Goal: Information Seeking & Learning: Learn about a topic

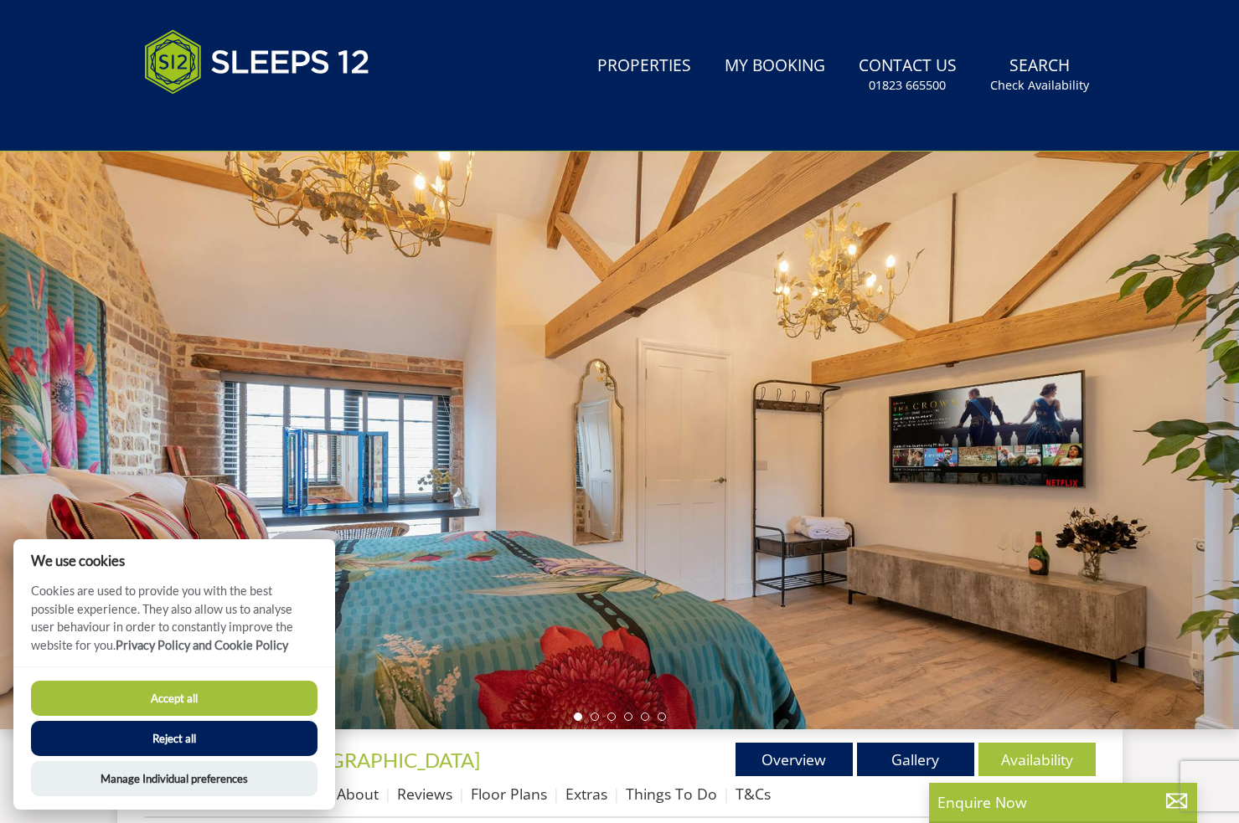
scroll to position [48, 0]
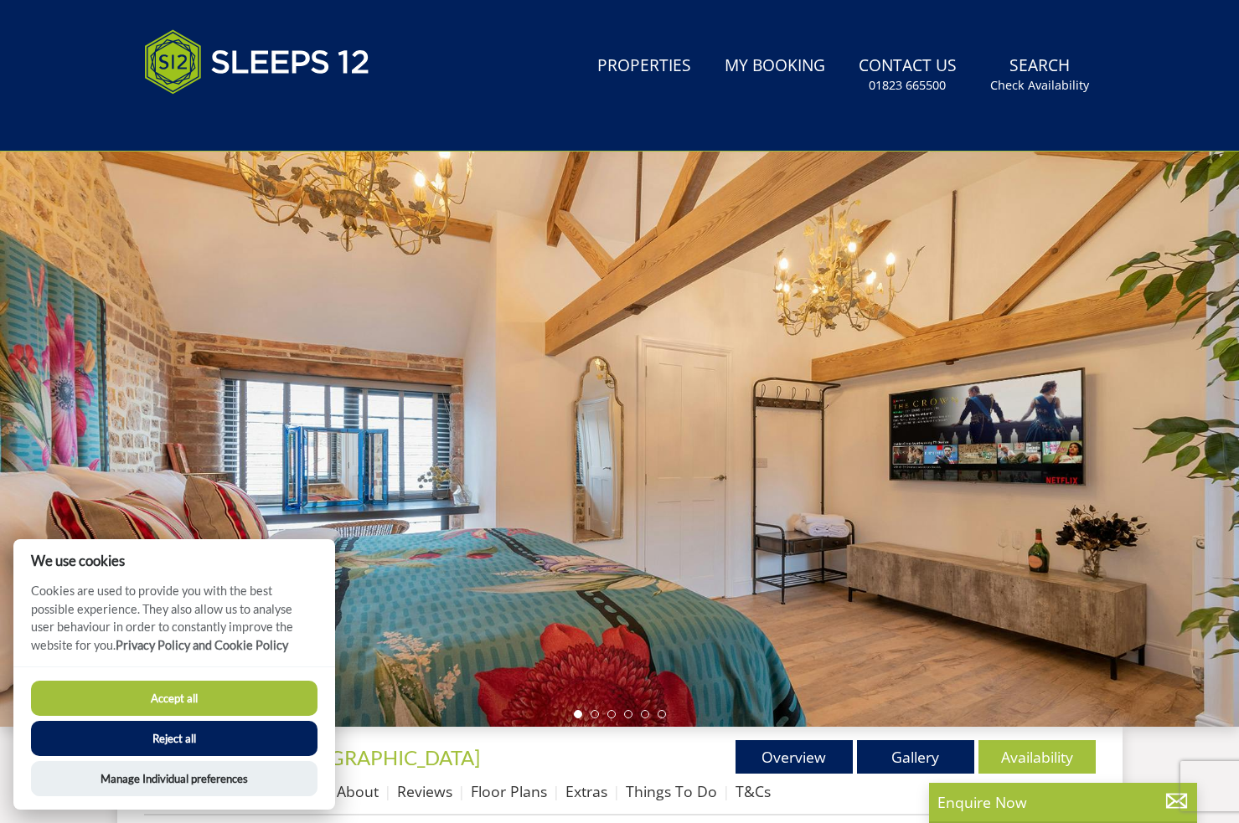
click at [191, 699] on button "Accept all" at bounding box center [174, 698] width 286 height 35
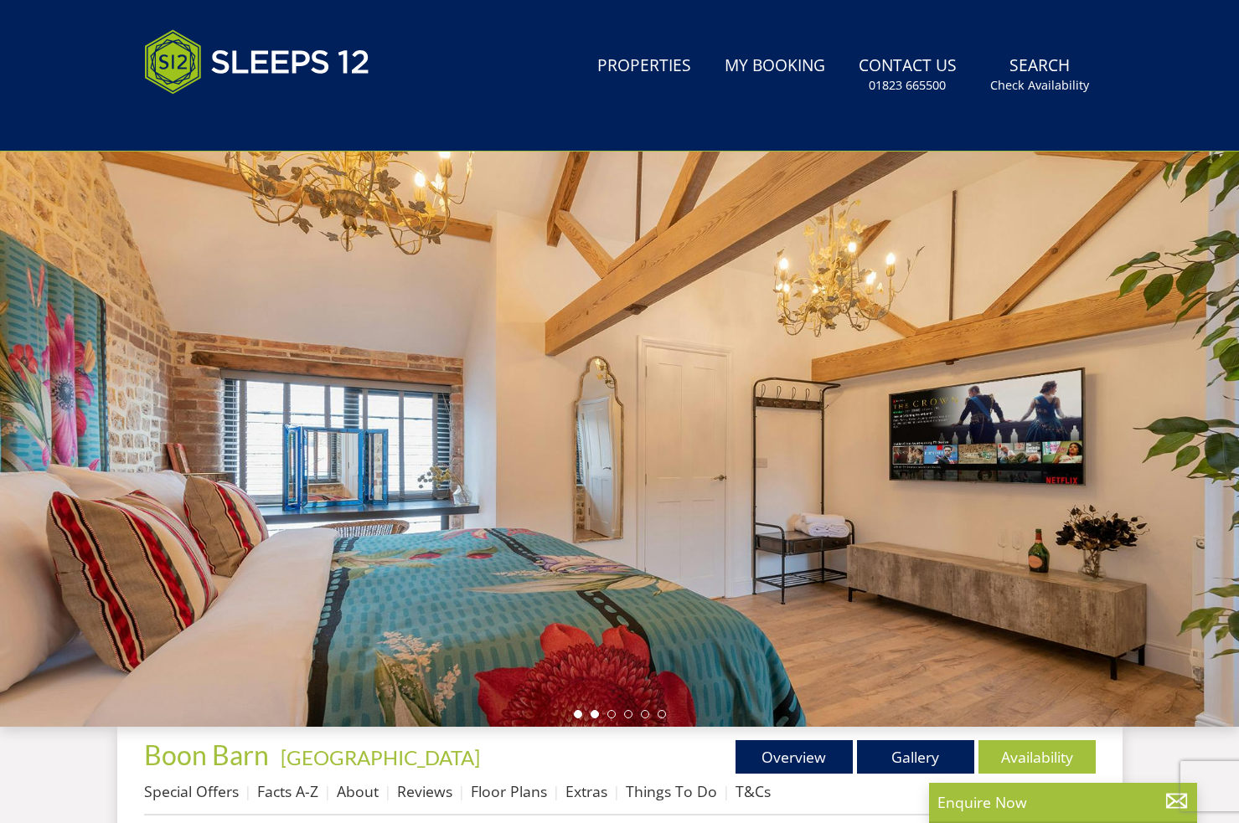
click at [591, 716] on li at bounding box center [594, 714] width 8 height 8
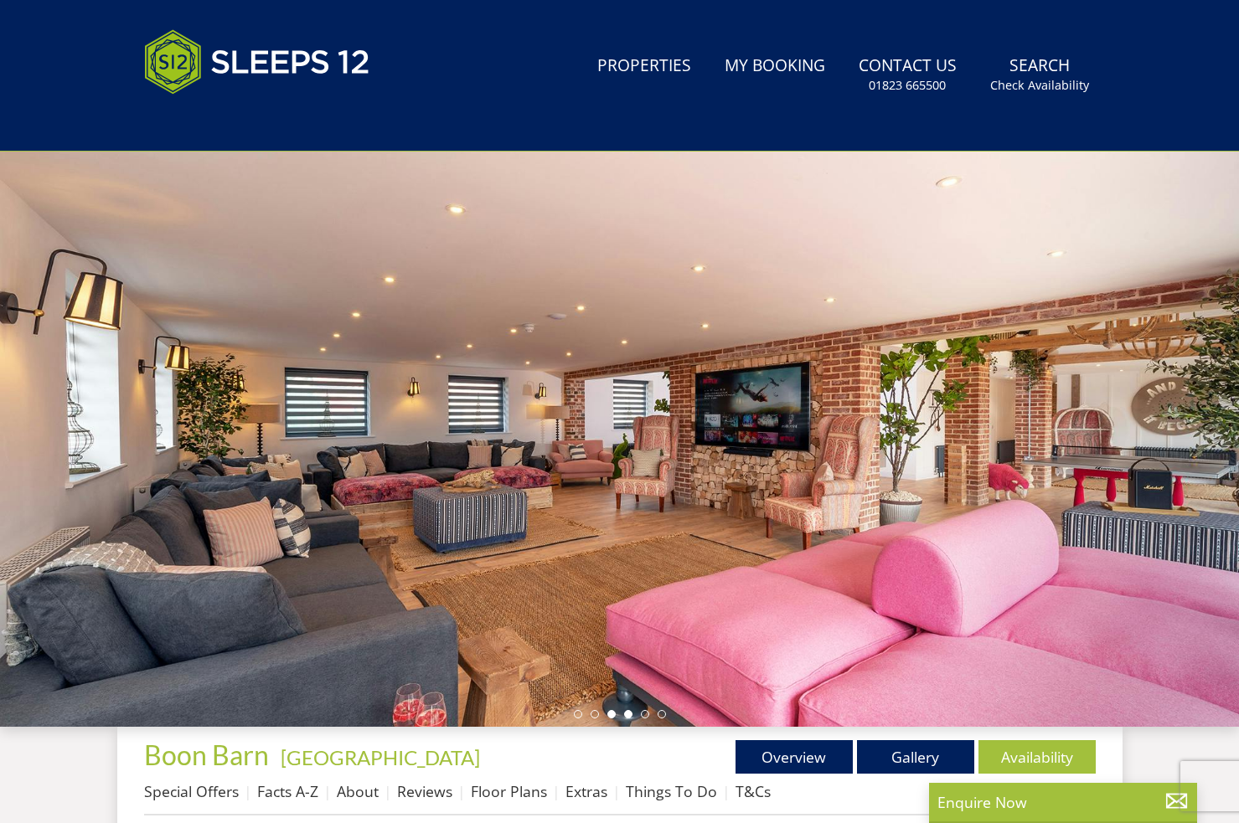
click at [629, 715] on li at bounding box center [628, 714] width 8 height 8
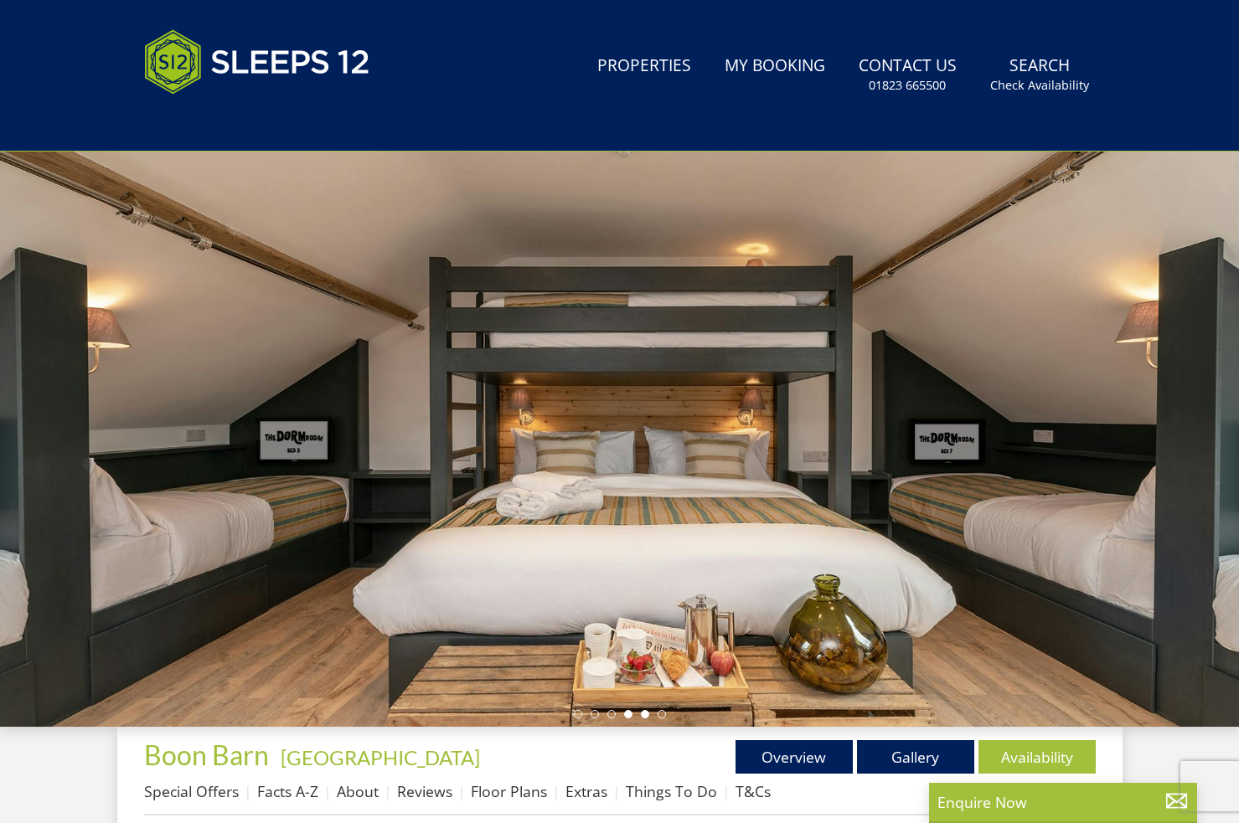
click at [643, 714] on li at bounding box center [645, 714] width 8 height 8
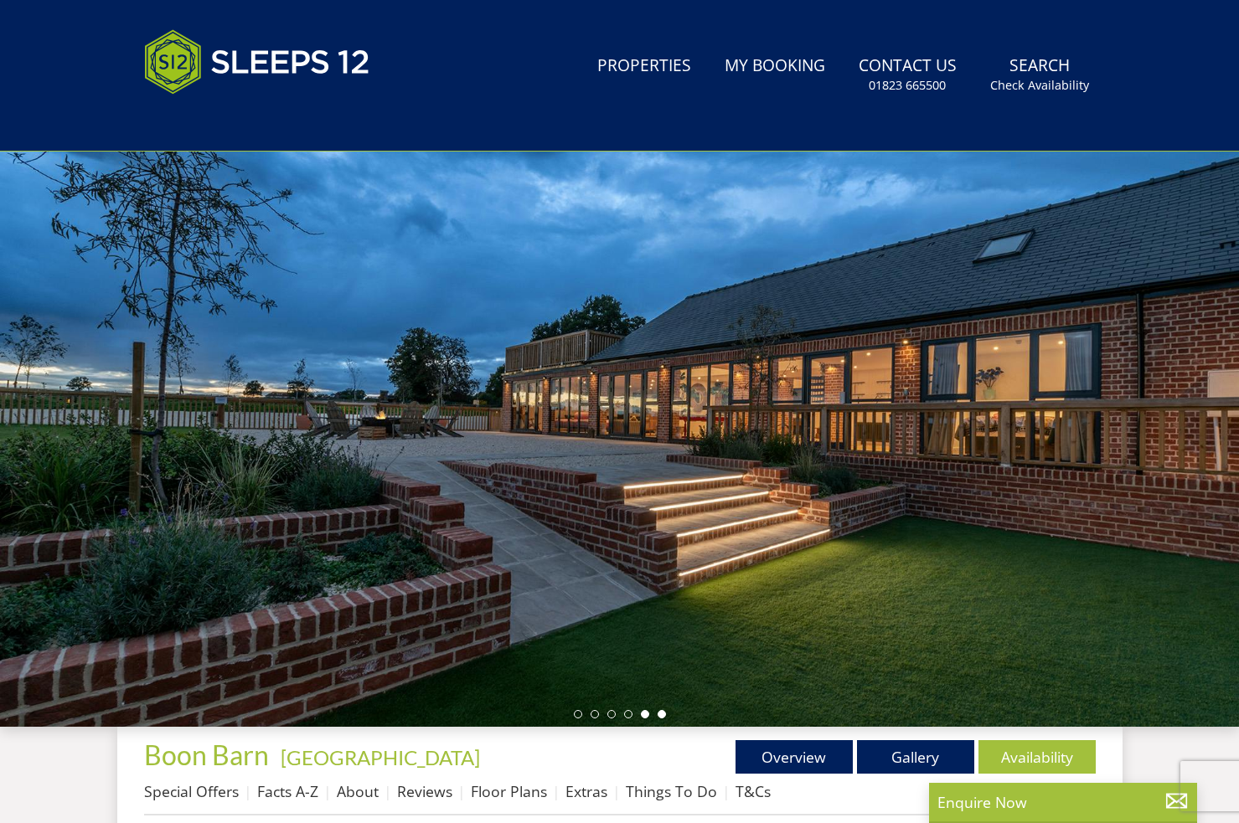
click at [663, 714] on li at bounding box center [661, 714] width 8 height 8
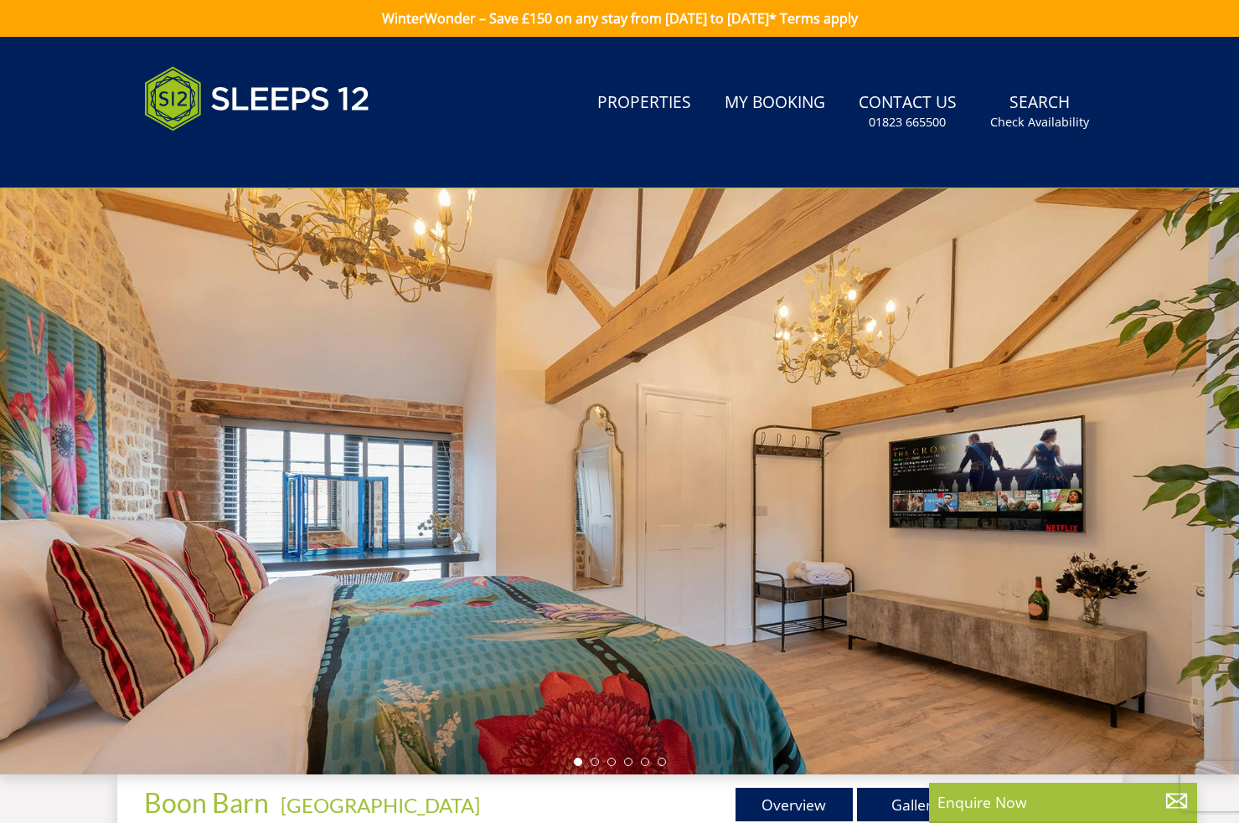
click at [655, 433] on div at bounding box center [619, 481] width 1239 height 586
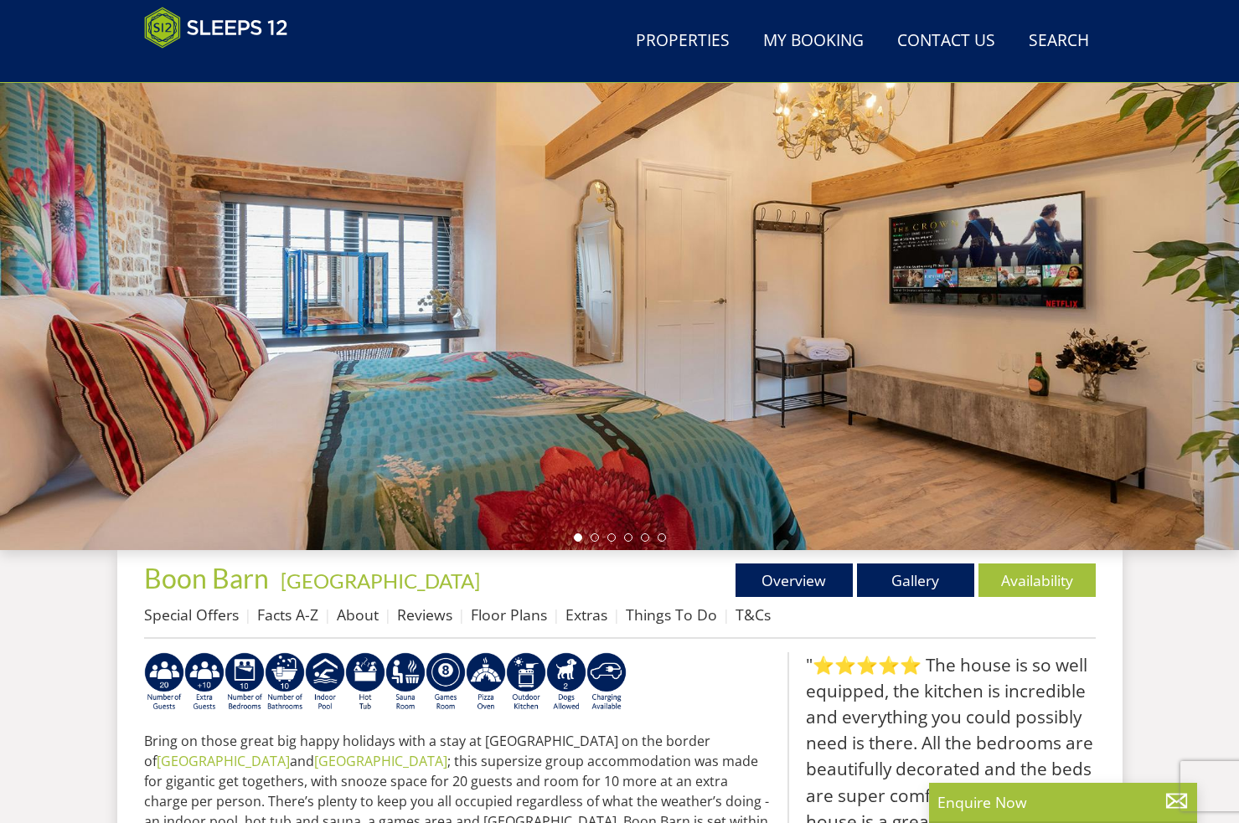
scroll to position [171, 0]
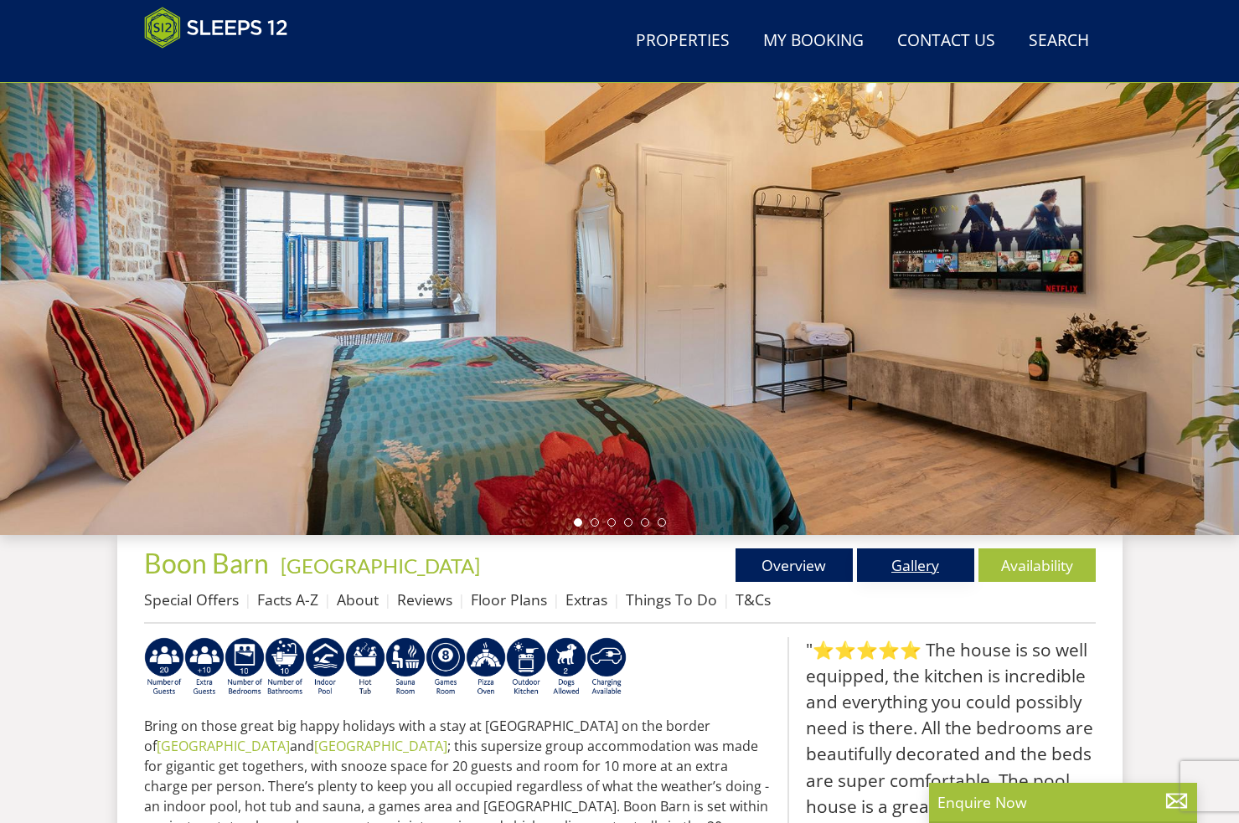
click at [905, 565] on link "Gallery" at bounding box center [915, 565] width 117 height 33
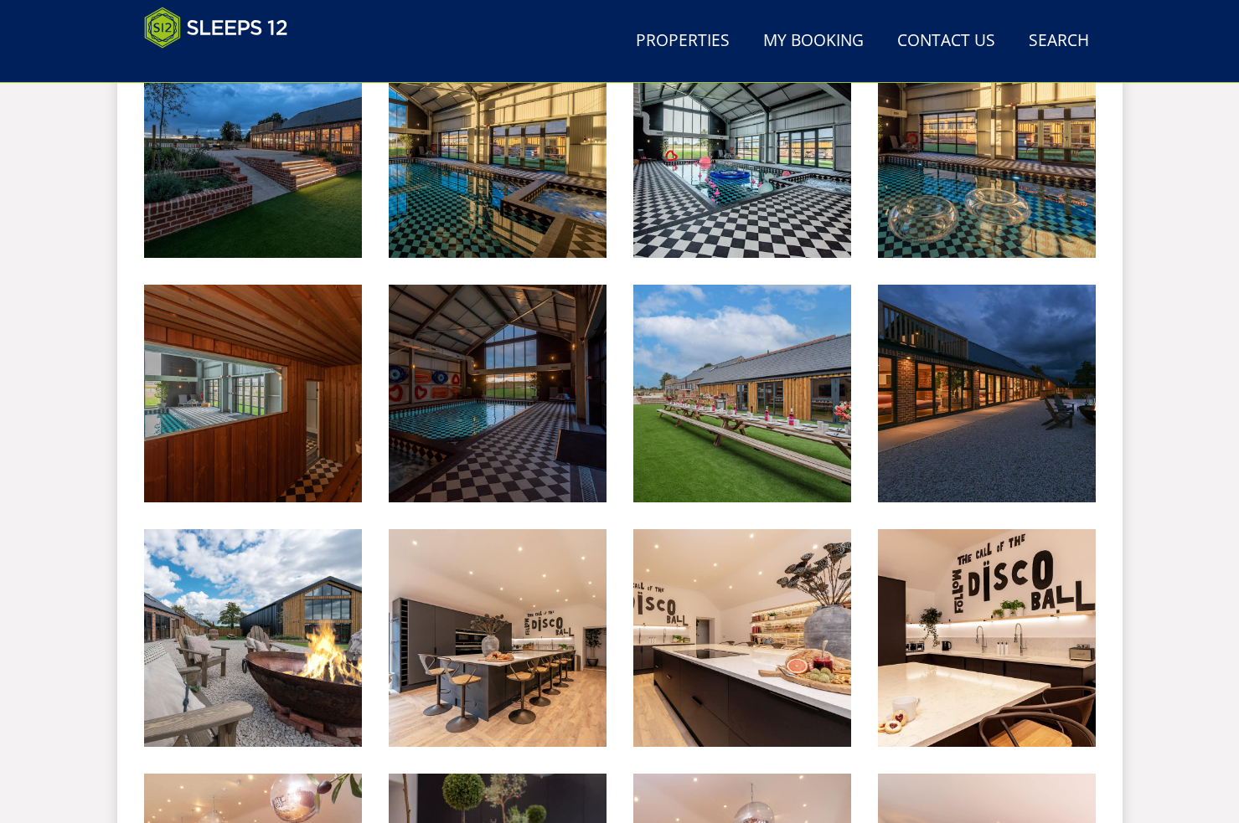
scroll to position [770, 0]
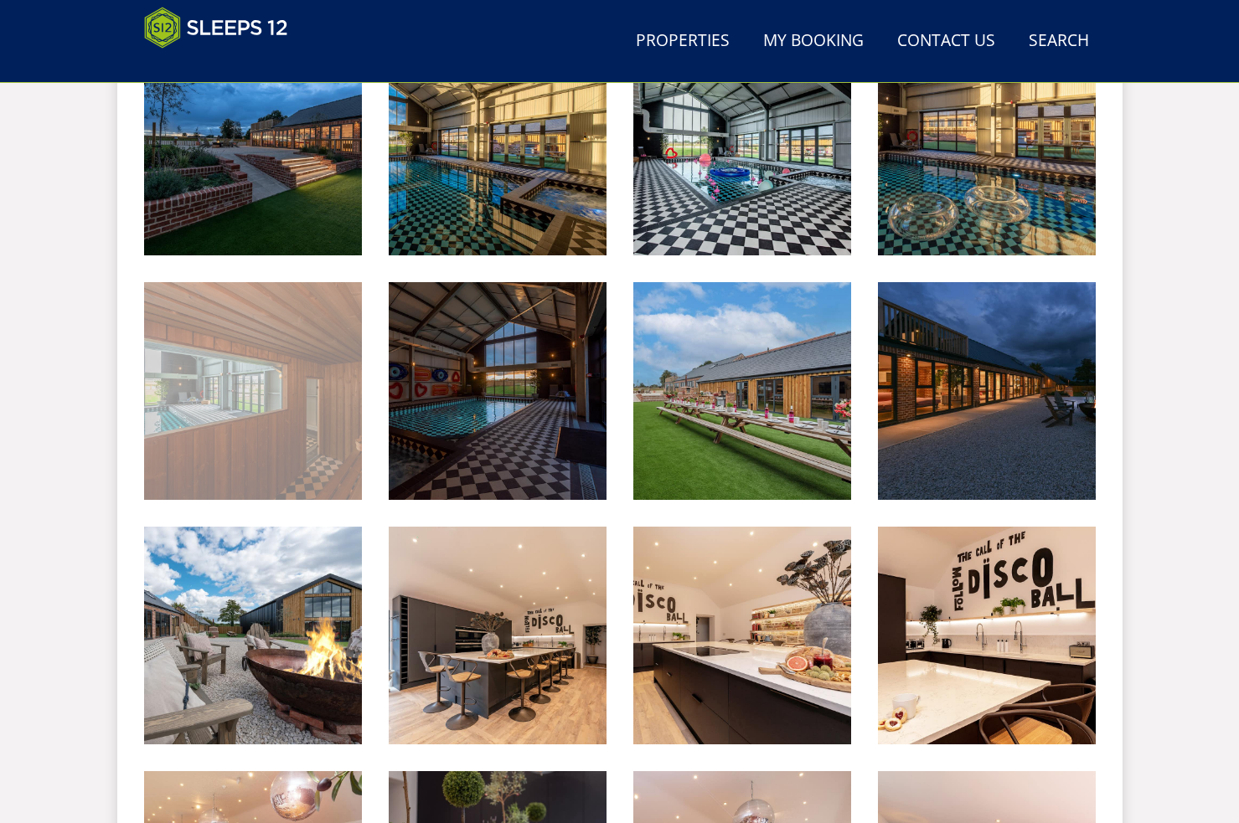
click at [213, 414] on img at bounding box center [253, 391] width 218 height 218
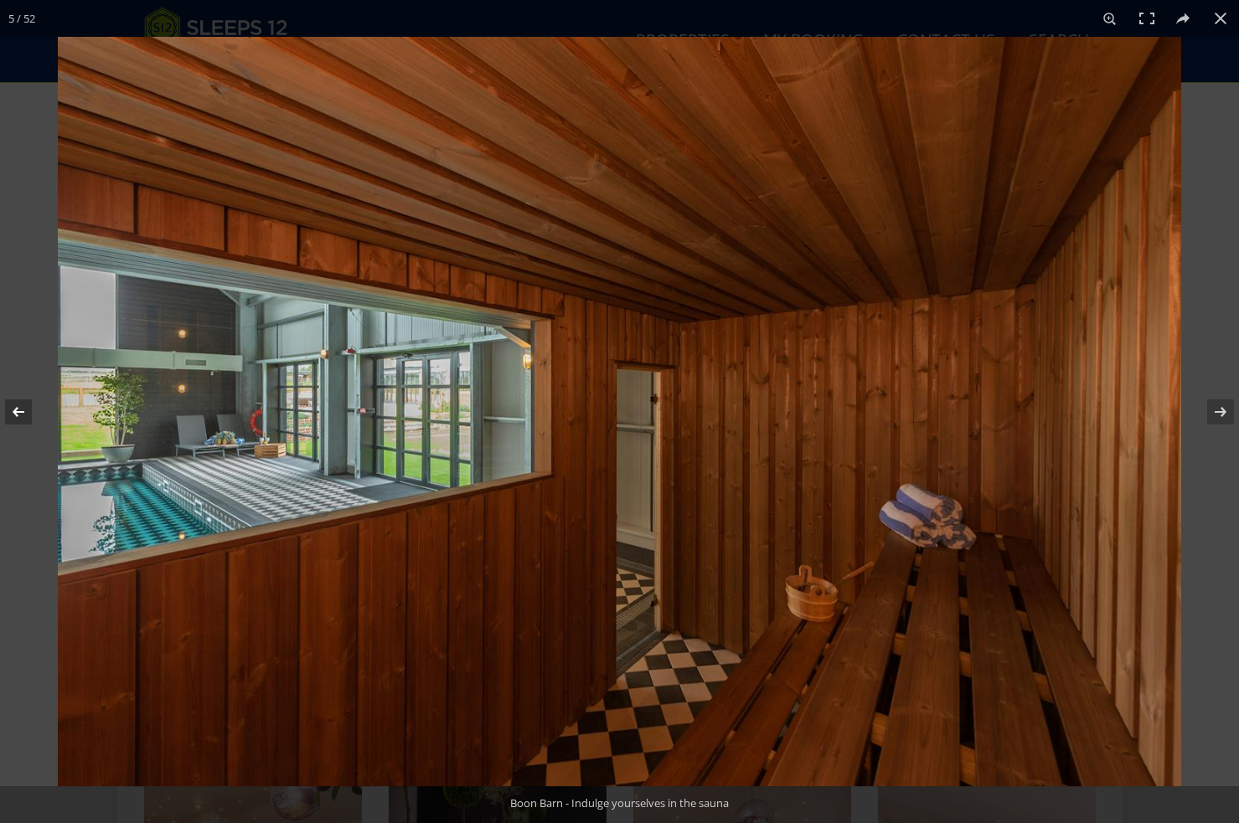
click at [14, 420] on button at bounding box center [29, 412] width 59 height 84
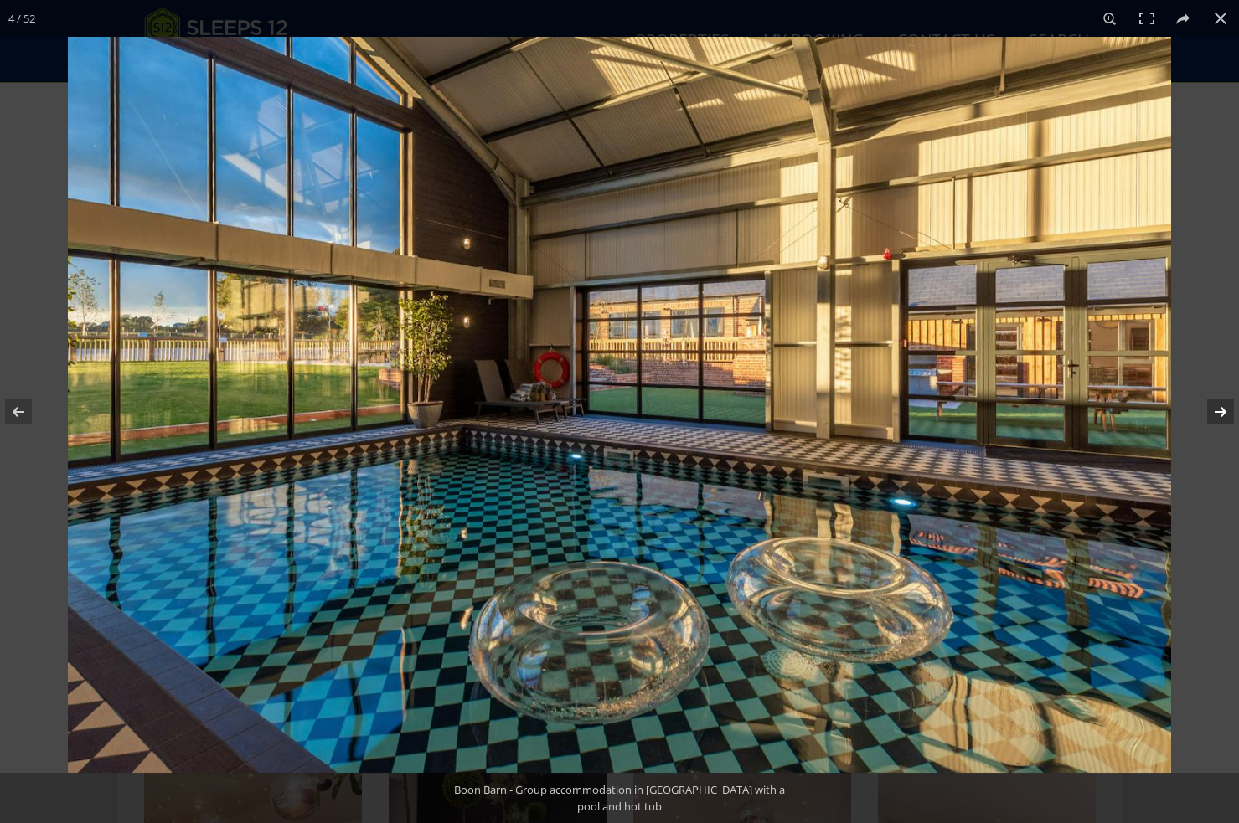
click at [1220, 408] on button at bounding box center [1209, 412] width 59 height 84
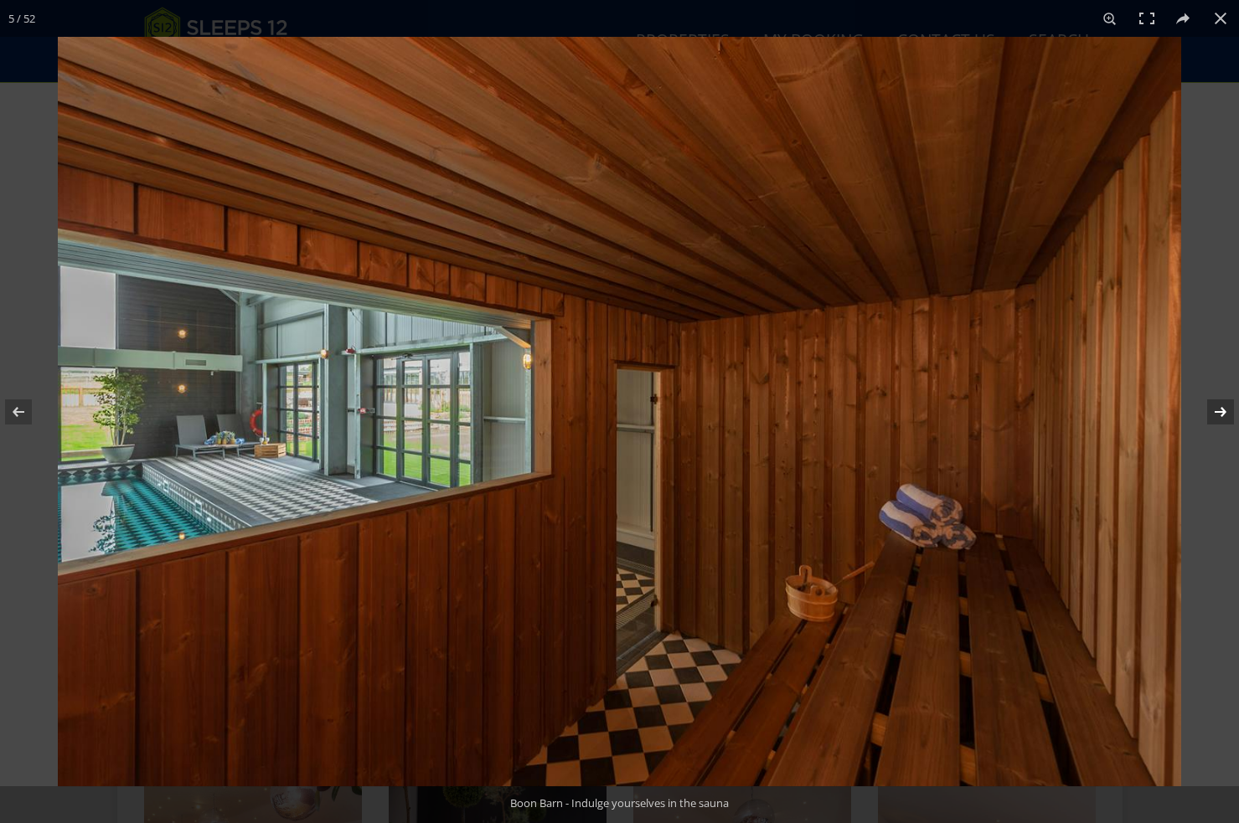
click at [1220, 408] on button at bounding box center [1209, 412] width 59 height 84
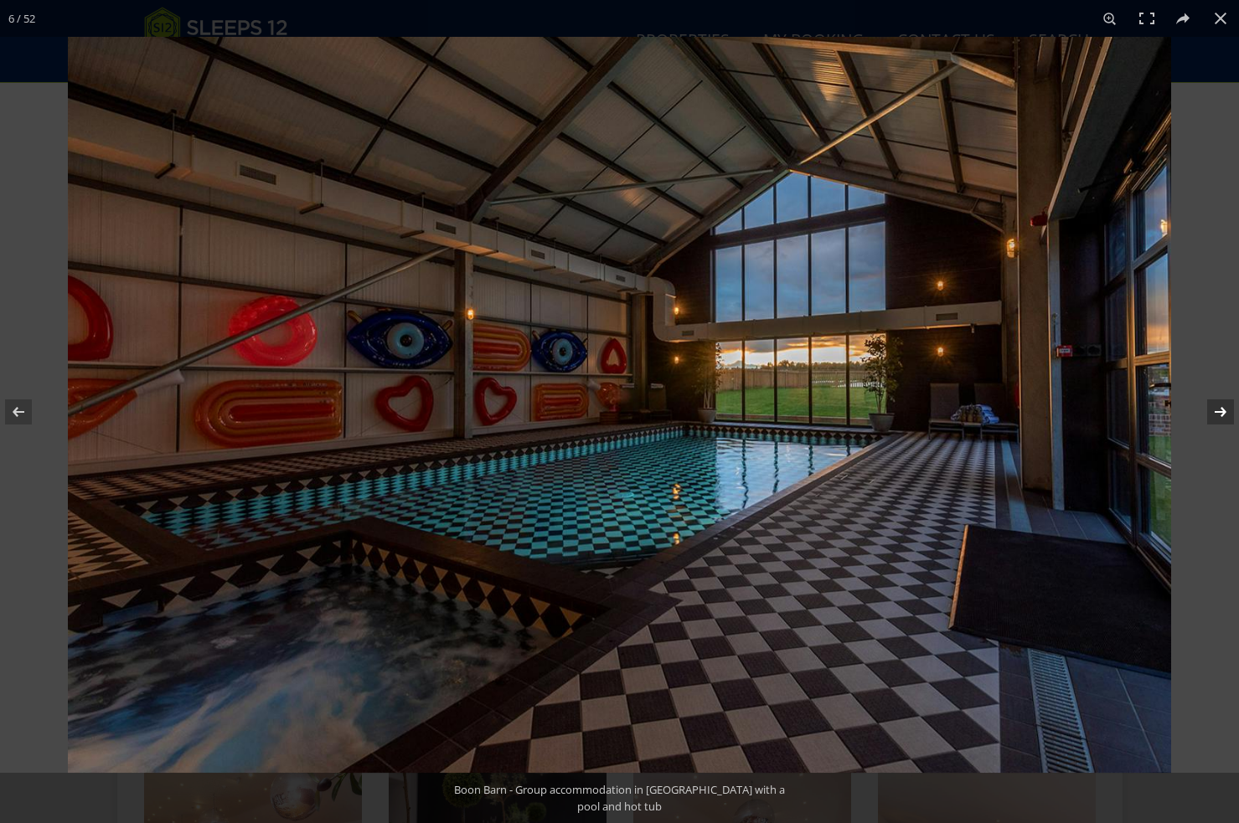
click at [1220, 408] on button at bounding box center [1209, 412] width 59 height 84
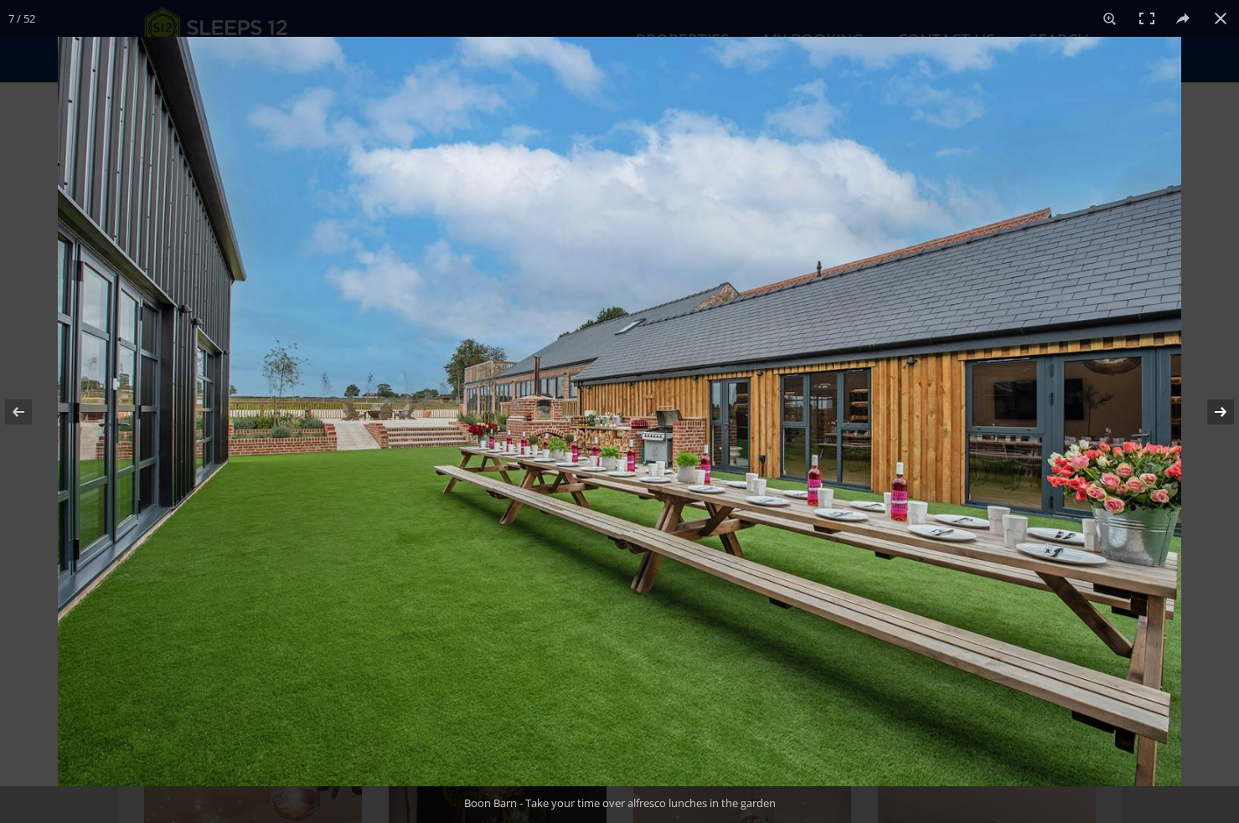
click at [1220, 408] on button at bounding box center [1209, 412] width 59 height 84
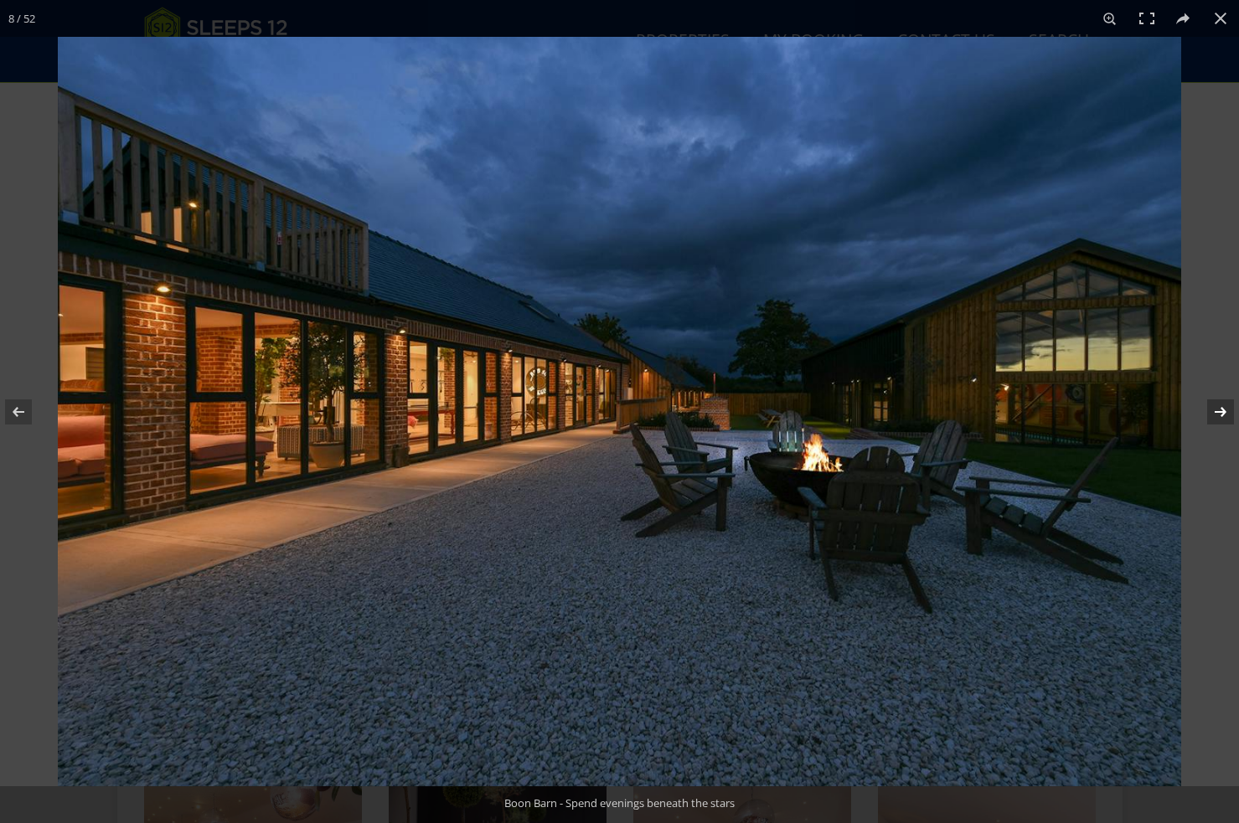
click at [1220, 408] on button at bounding box center [1209, 412] width 59 height 84
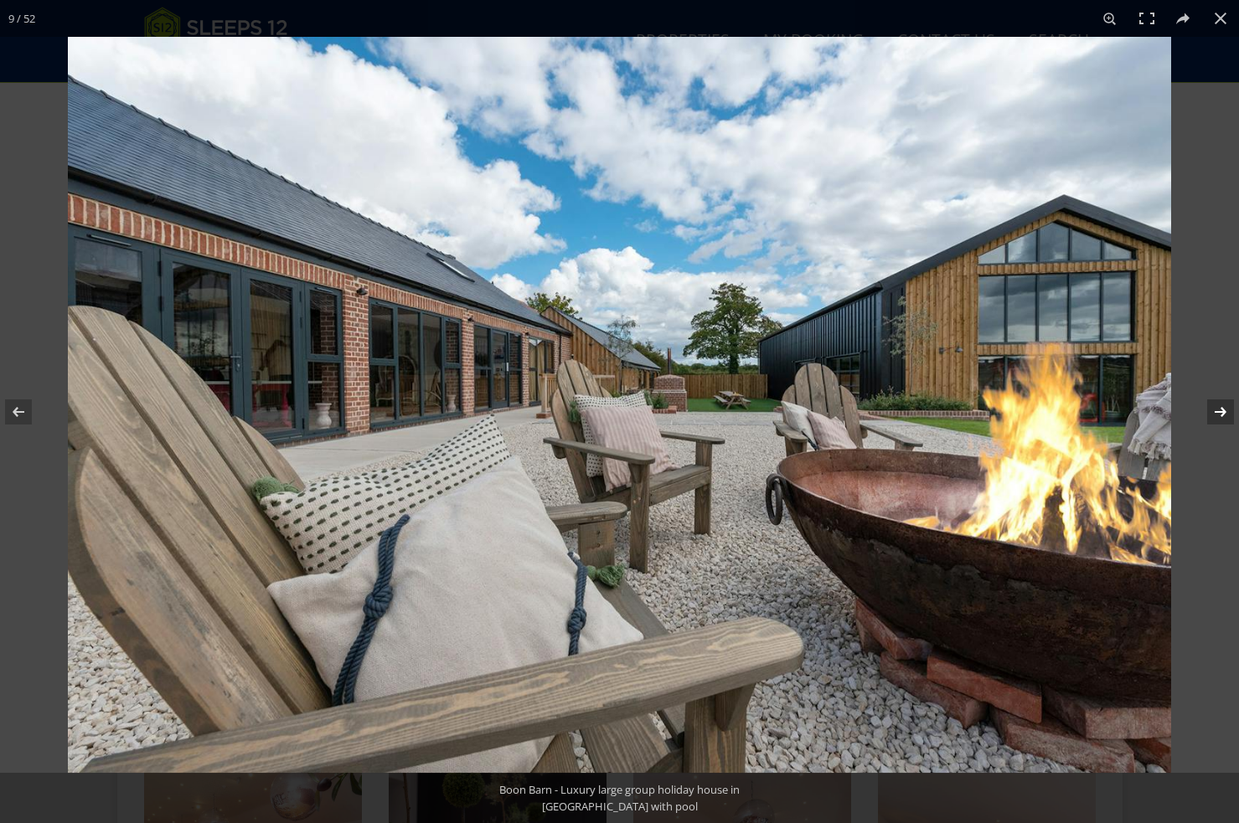
click at [1220, 408] on button at bounding box center [1209, 412] width 59 height 84
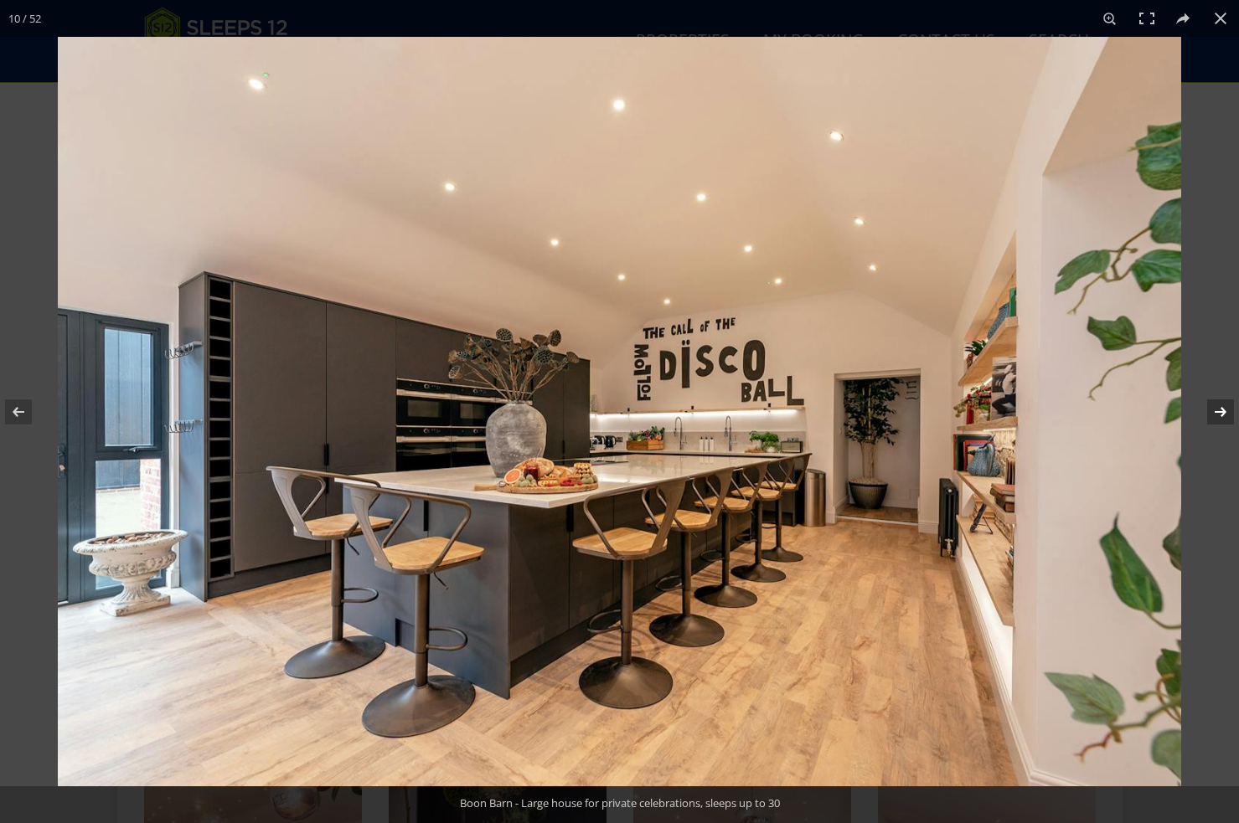
click at [1220, 400] on button at bounding box center [1209, 412] width 59 height 84
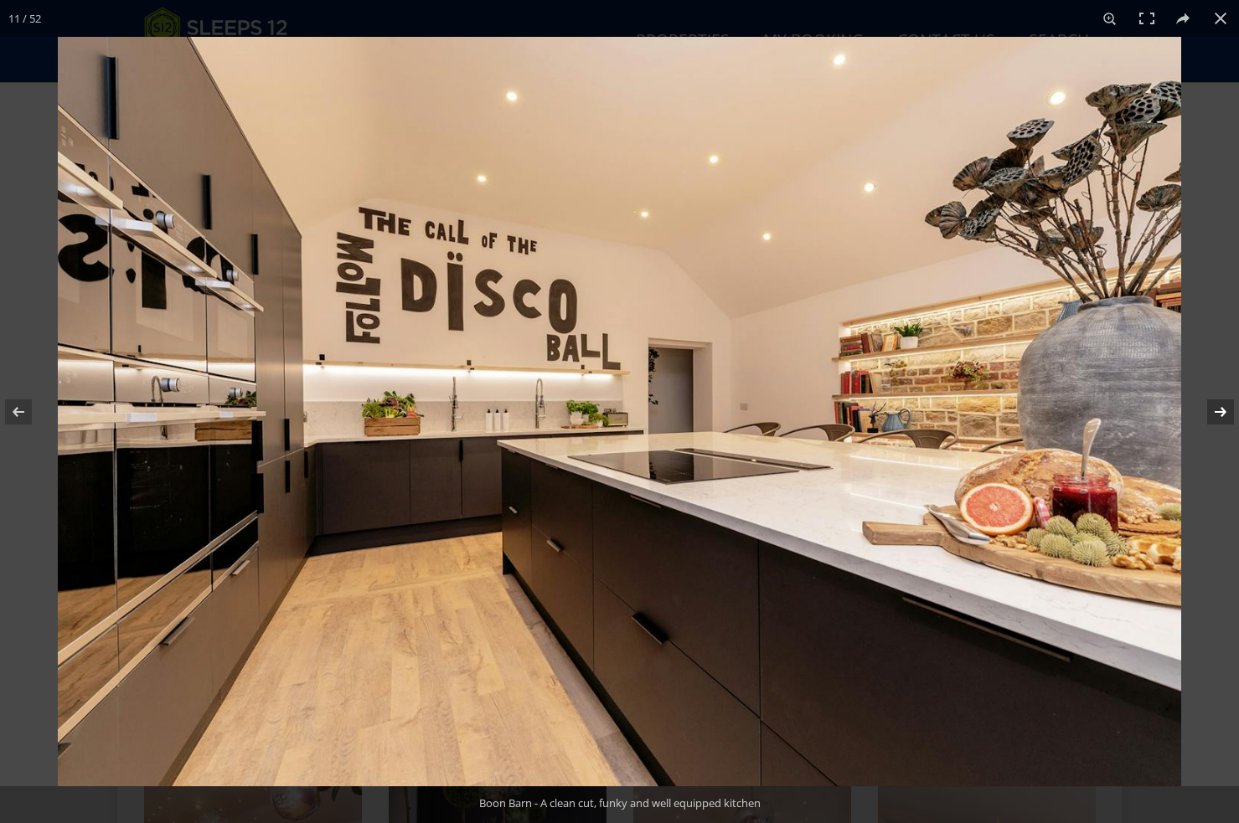
click at [1220, 403] on button at bounding box center [1209, 412] width 59 height 84
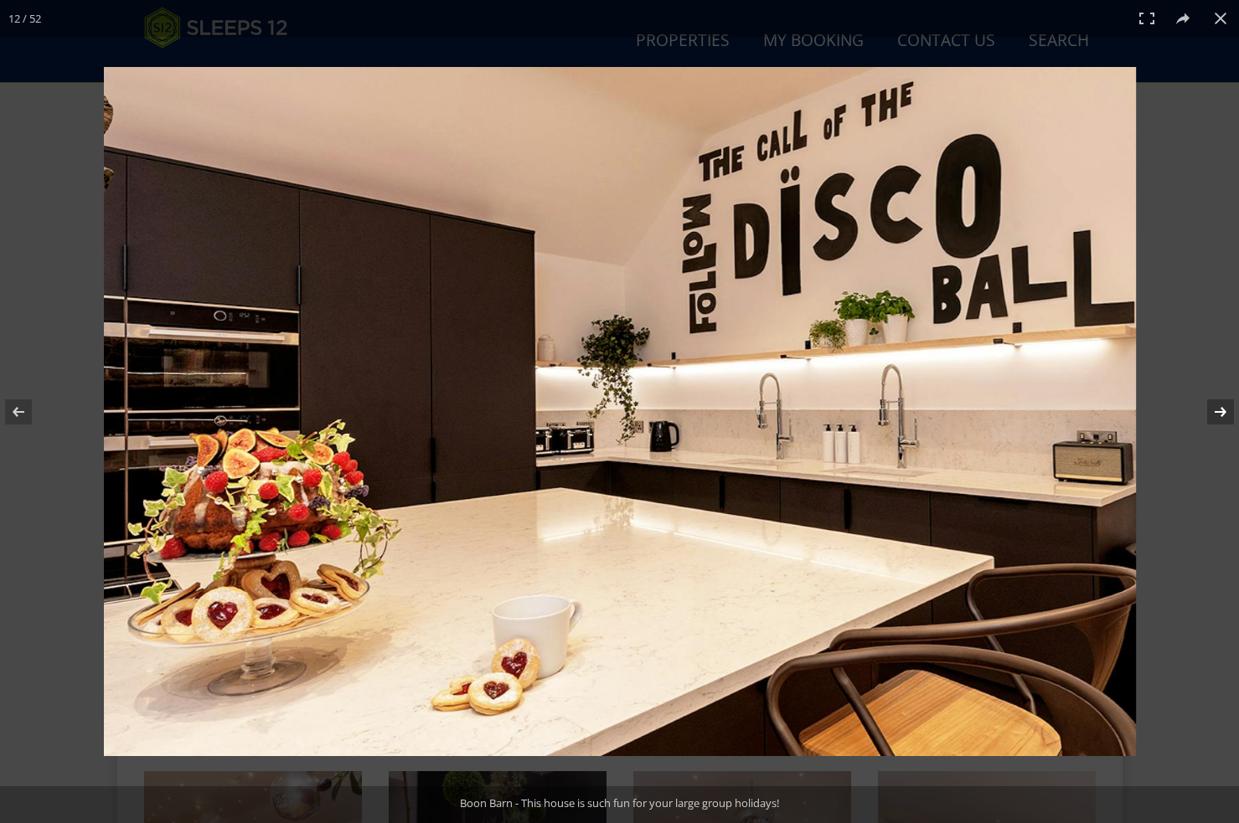
click at [1220, 403] on button at bounding box center [1209, 412] width 59 height 84
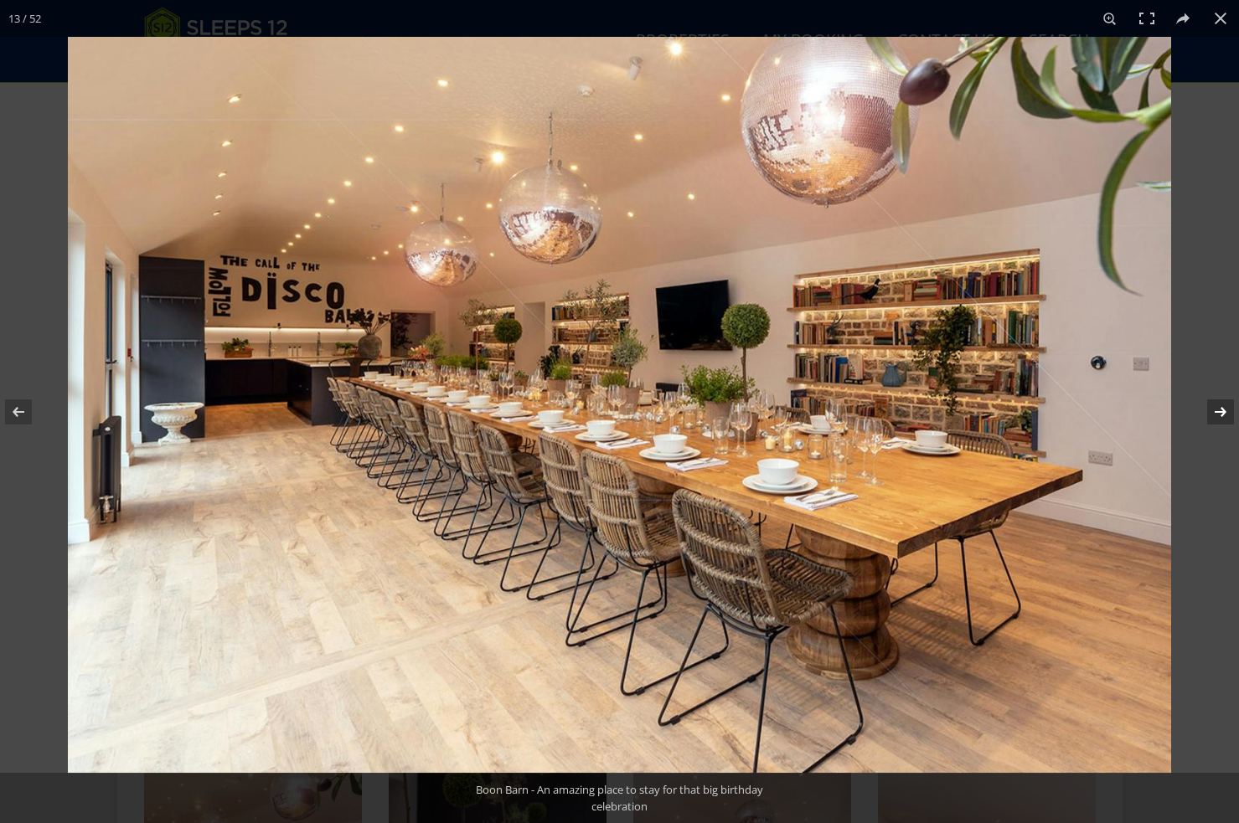
click at [1220, 403] on button at bounding box center [1209, 412] width 59 height 84
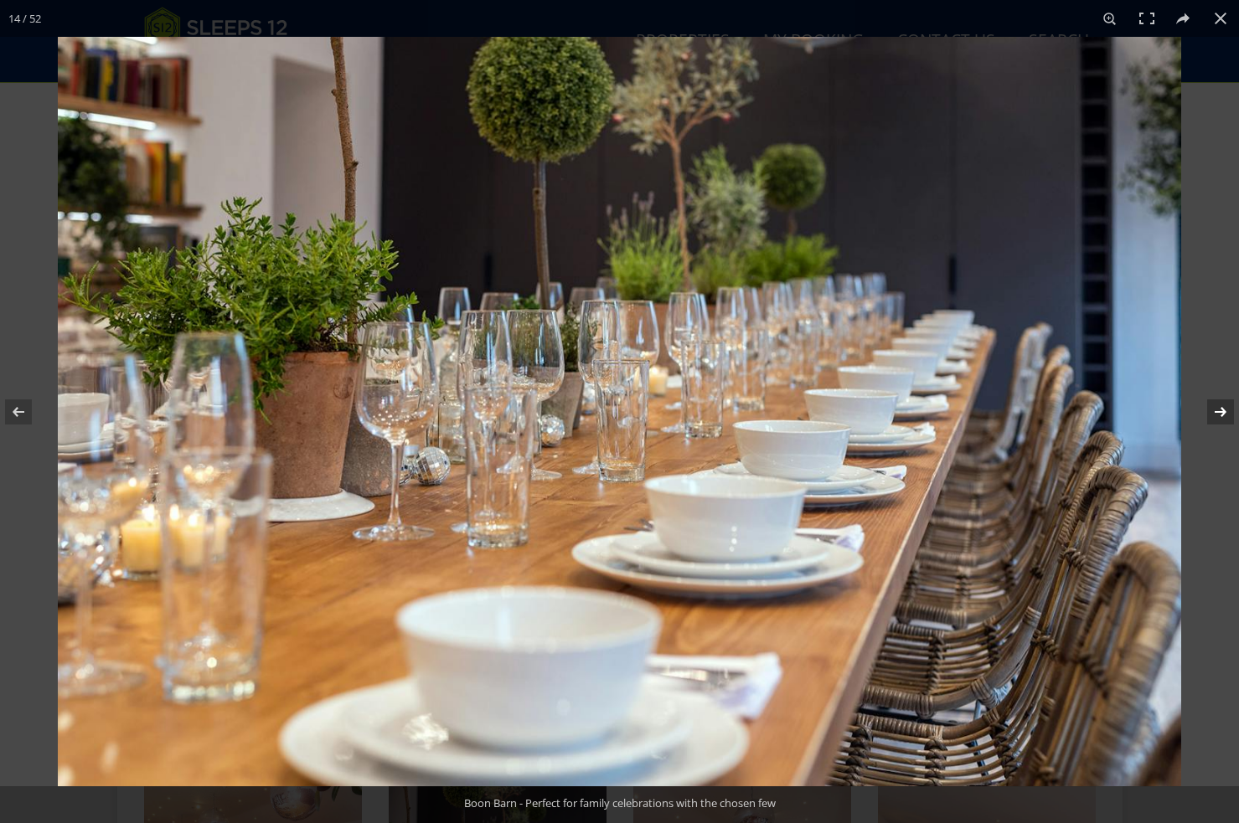
click at [1220, 403] on button at bounding box center [1209, 412] width 59 height 84
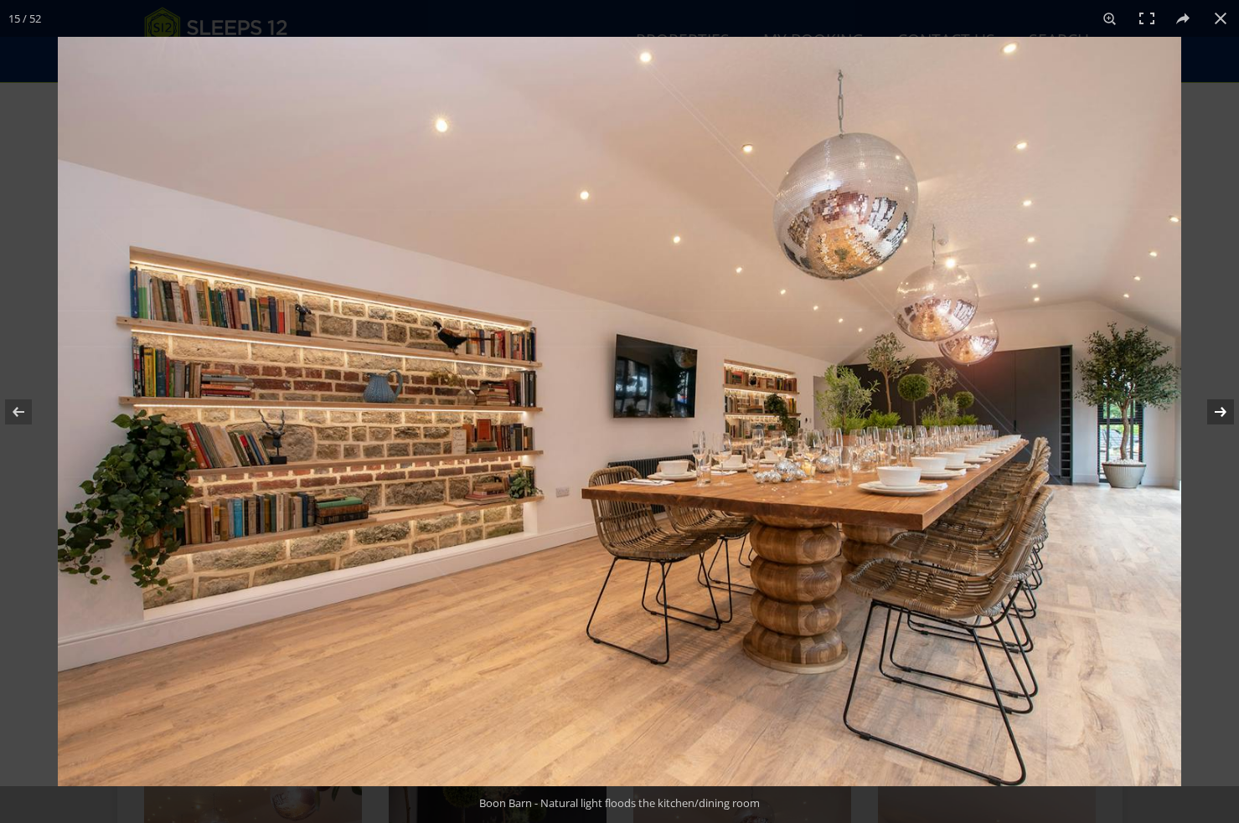
click at [1220, 403] on button at bounding box center [1209, 412] width 59 height 84
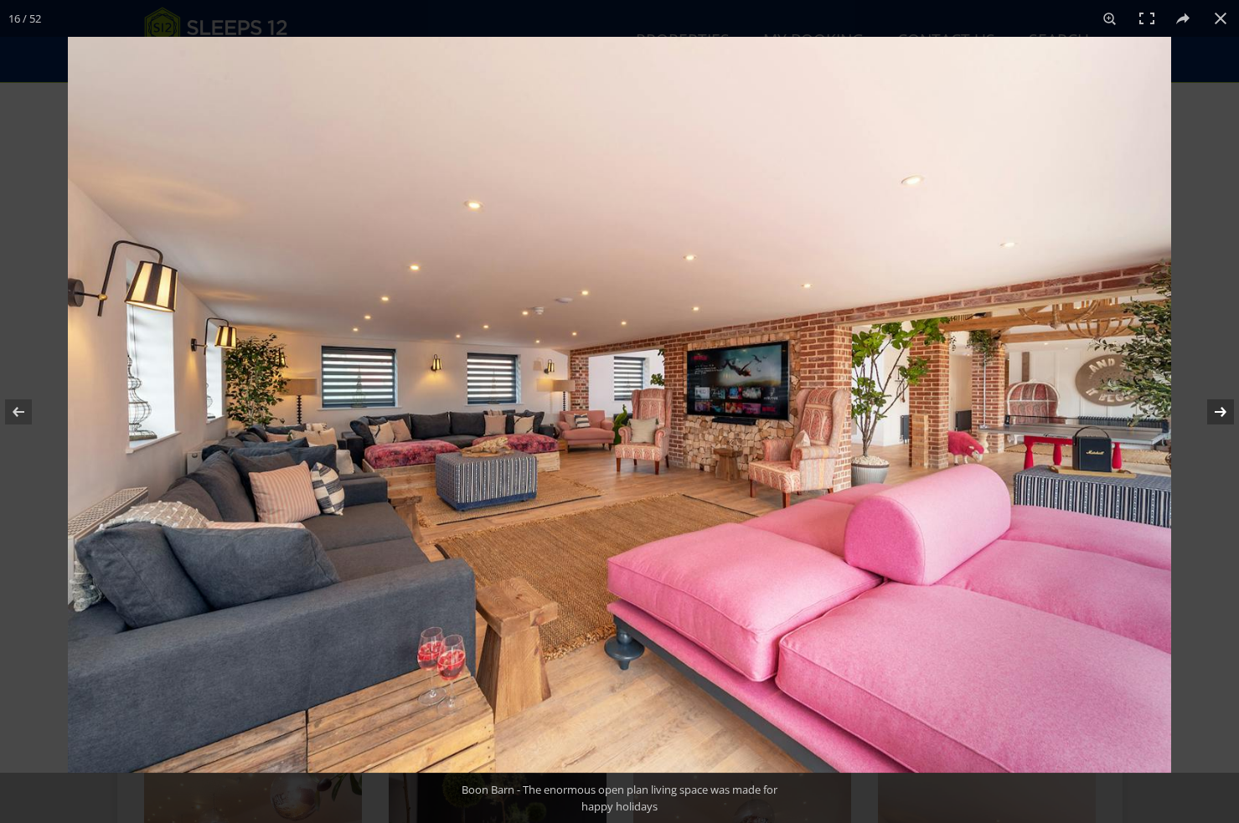
click at [1220, 403] on button at bounding box center [1209, 412] width 59 height 84
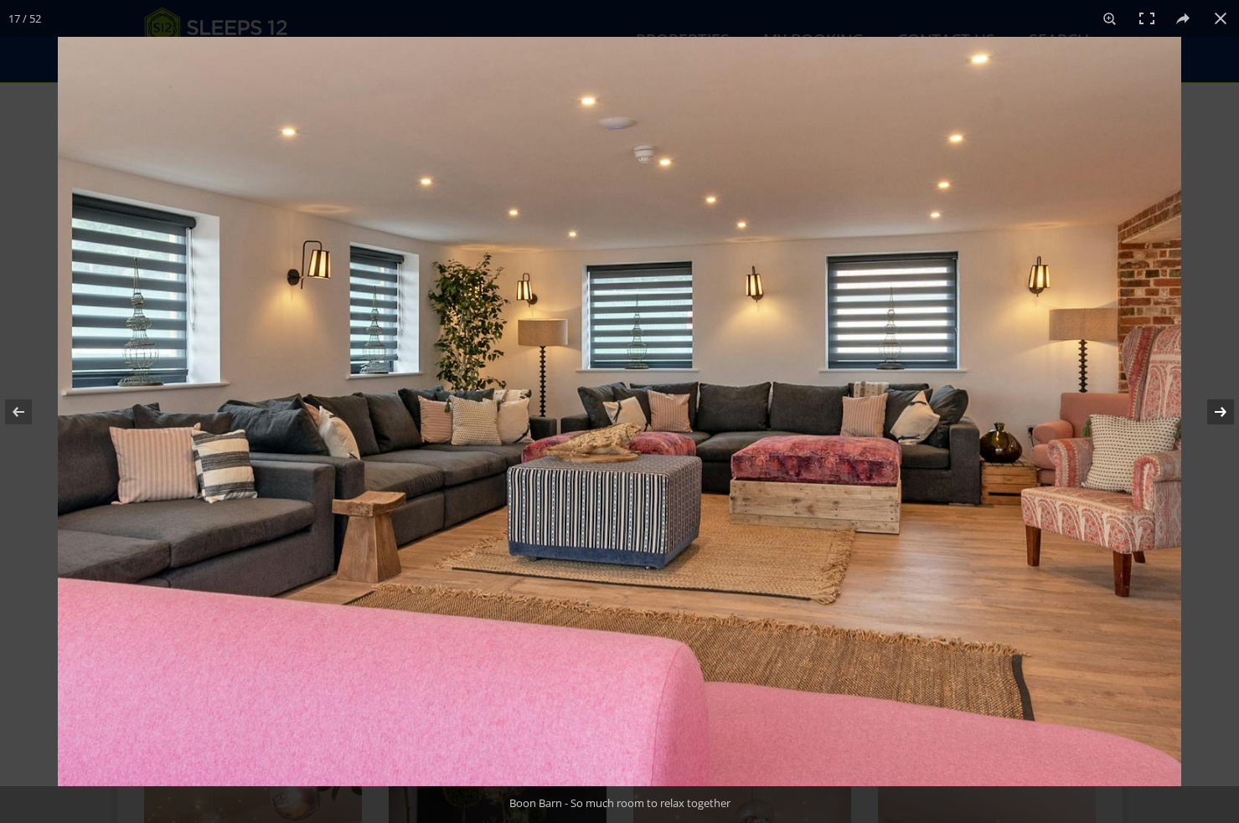
click at [1220, 403] on button at bounding box center [1209, 412] width 59 height 84
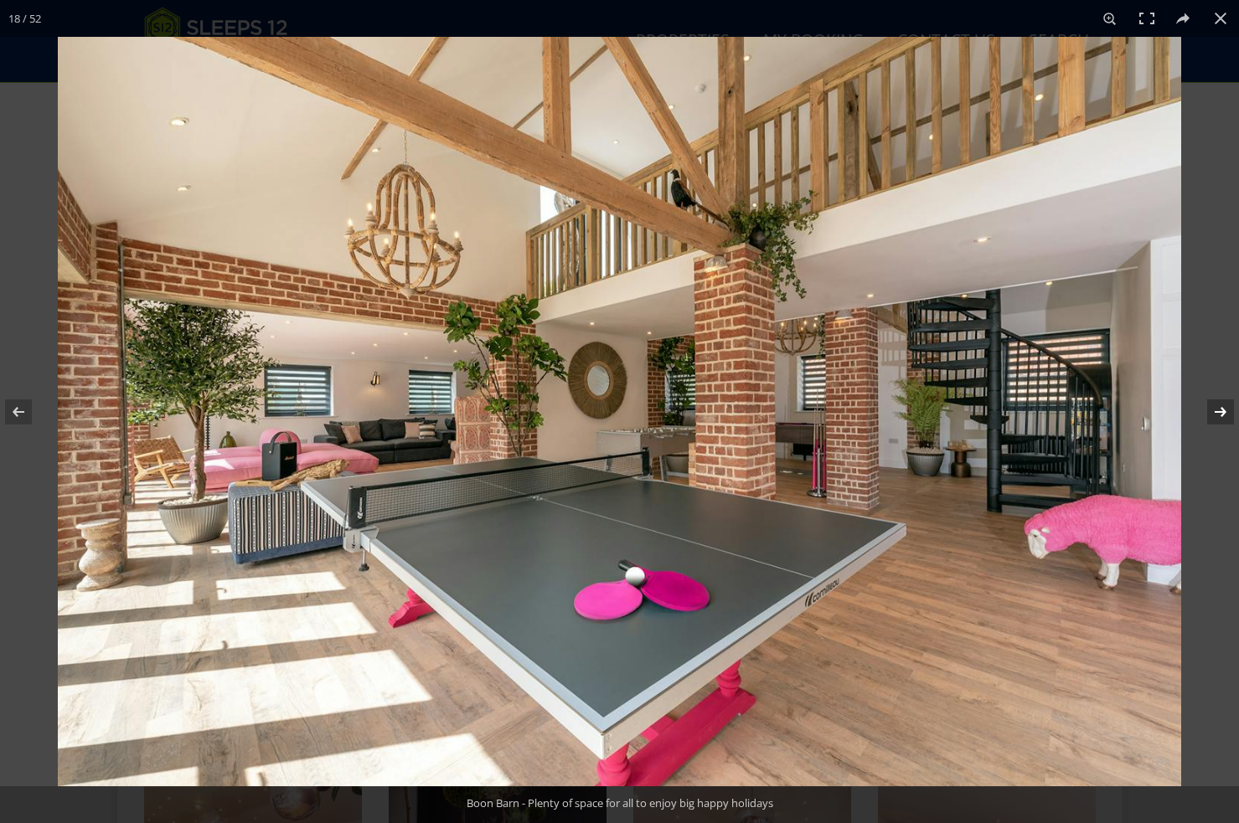
click at [1220, 403] on button at bounding box center [1209, 412] width 59 height 84
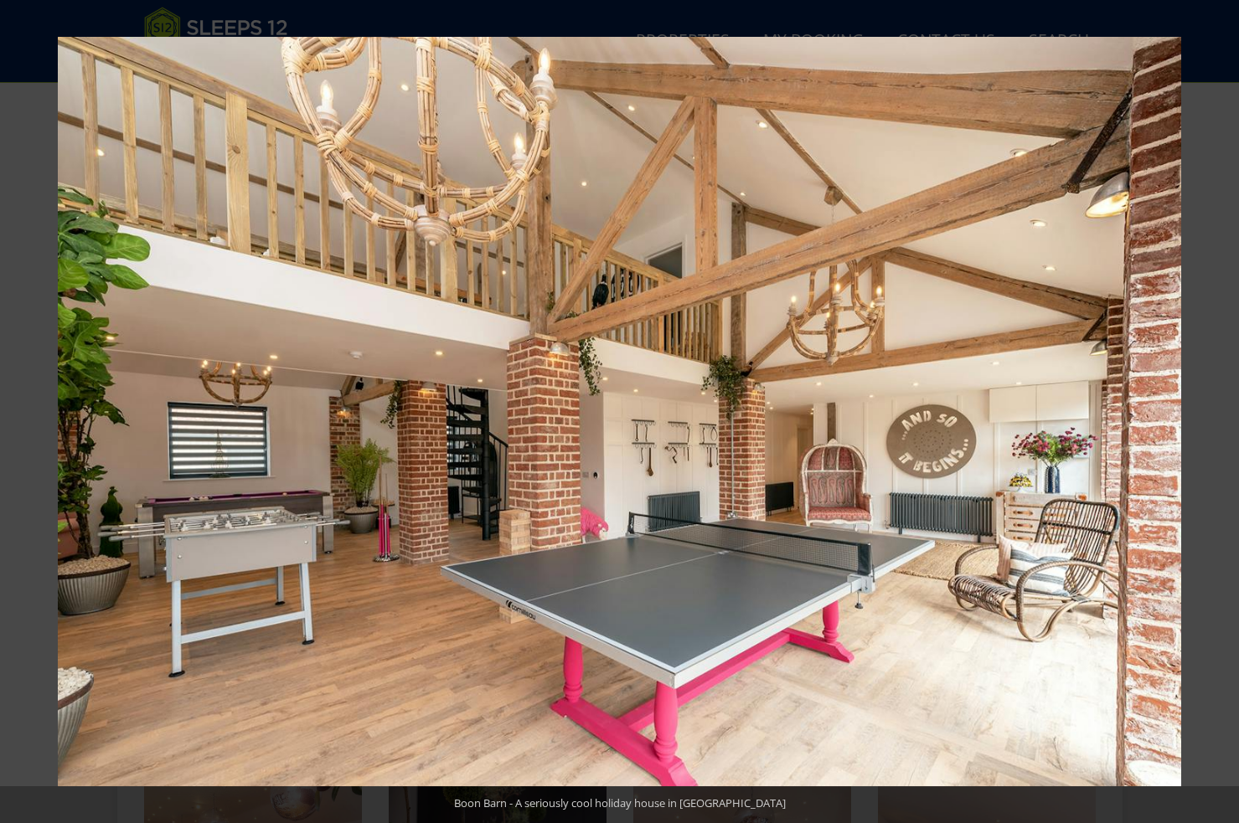
click at [1220, 410] on button at bounding box center [1209, 412] width 59 height 84
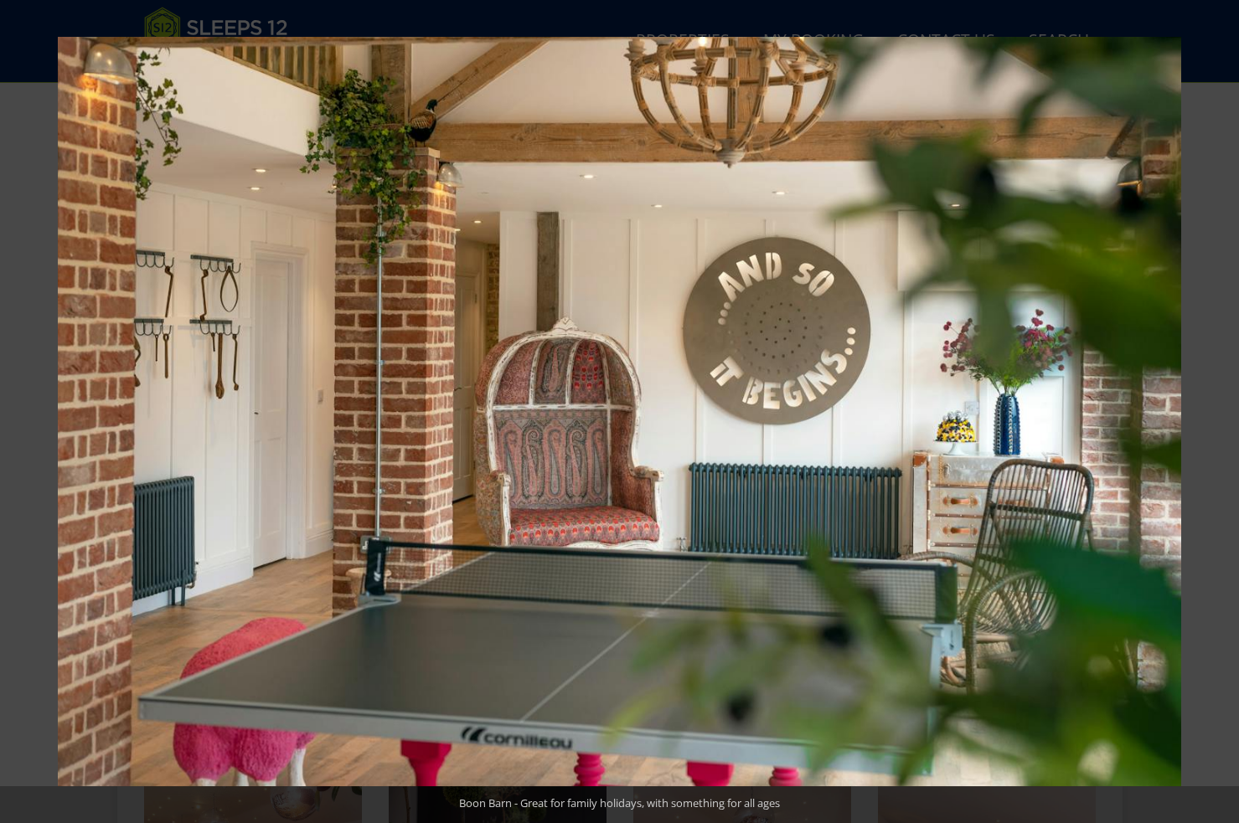
click at [1220, 410] on button at bounding box center [1209, 412] width 59 height 84
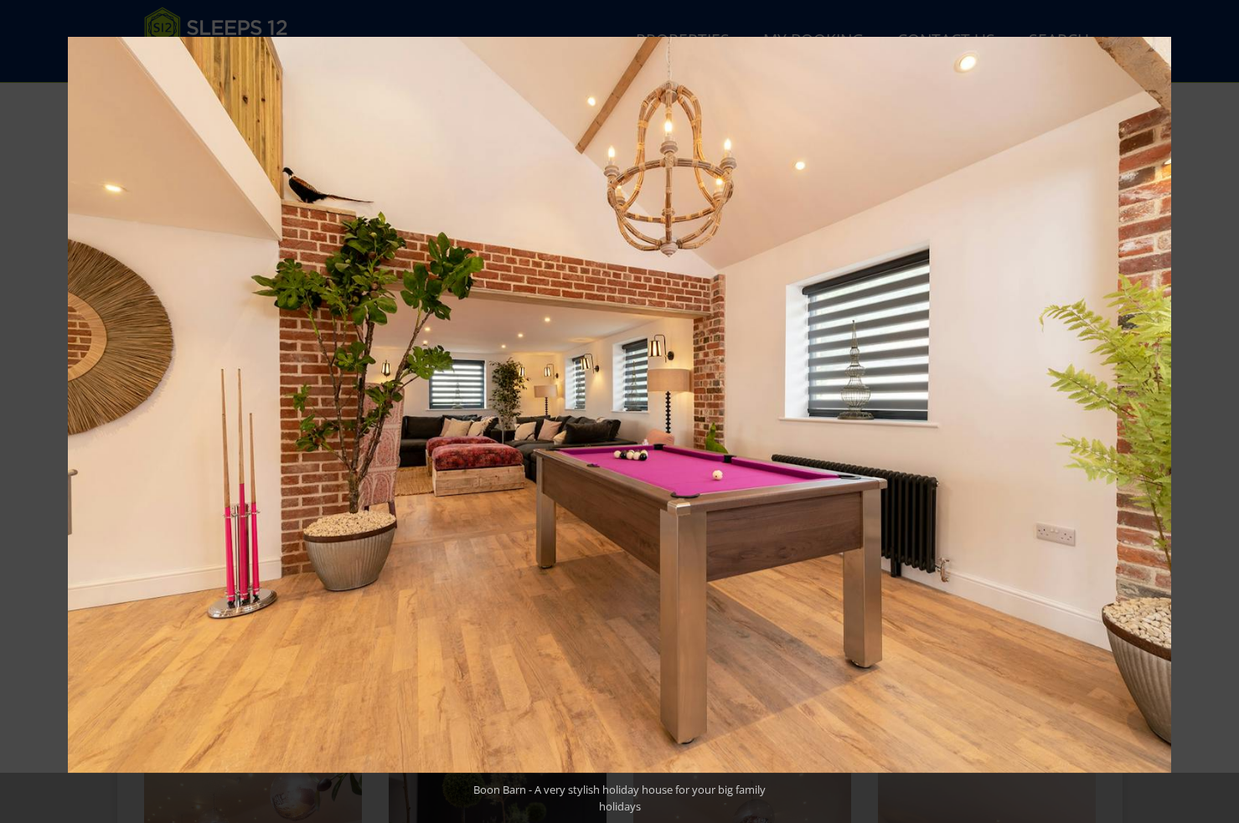
click at [1220, 410] on button at bounding box center [1209, 412] width 59 height 84
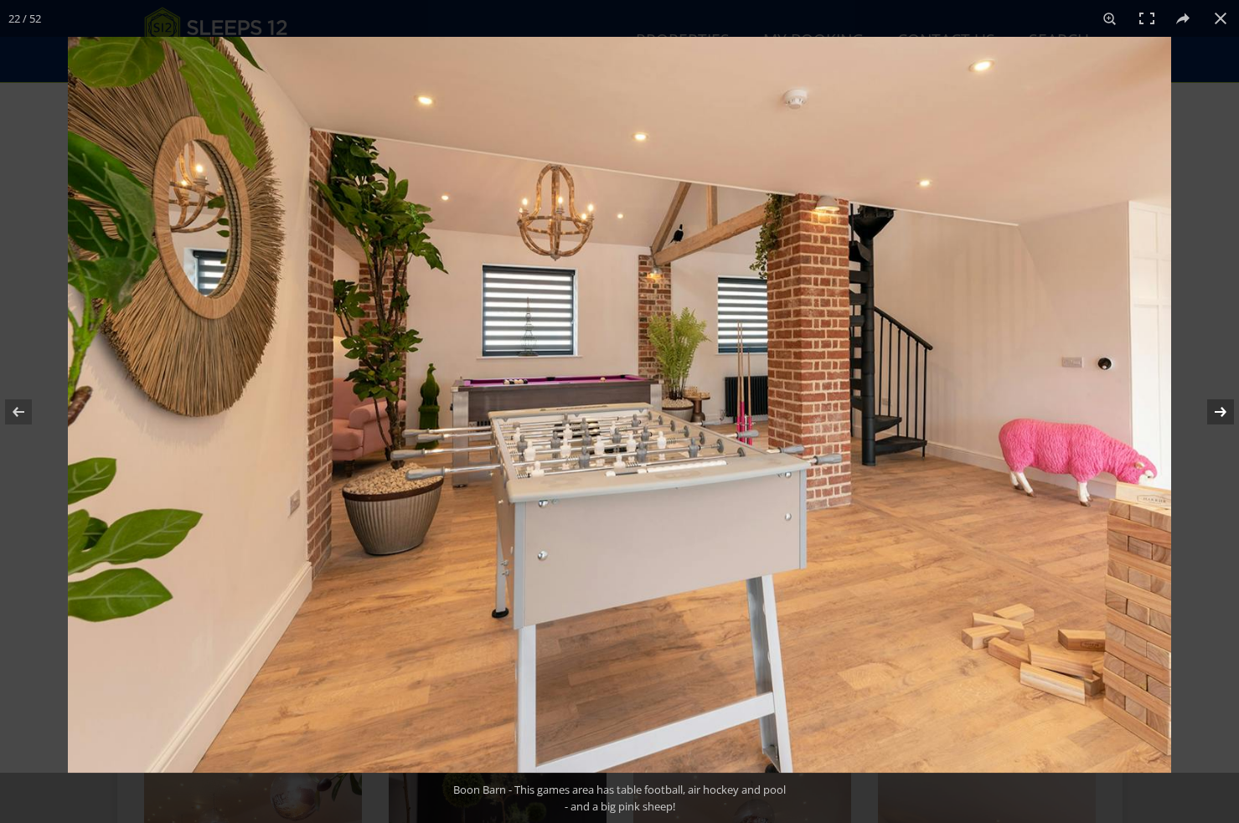
click at [1218, 415] on button at bounding box center [1209, 412] width 59 height 84
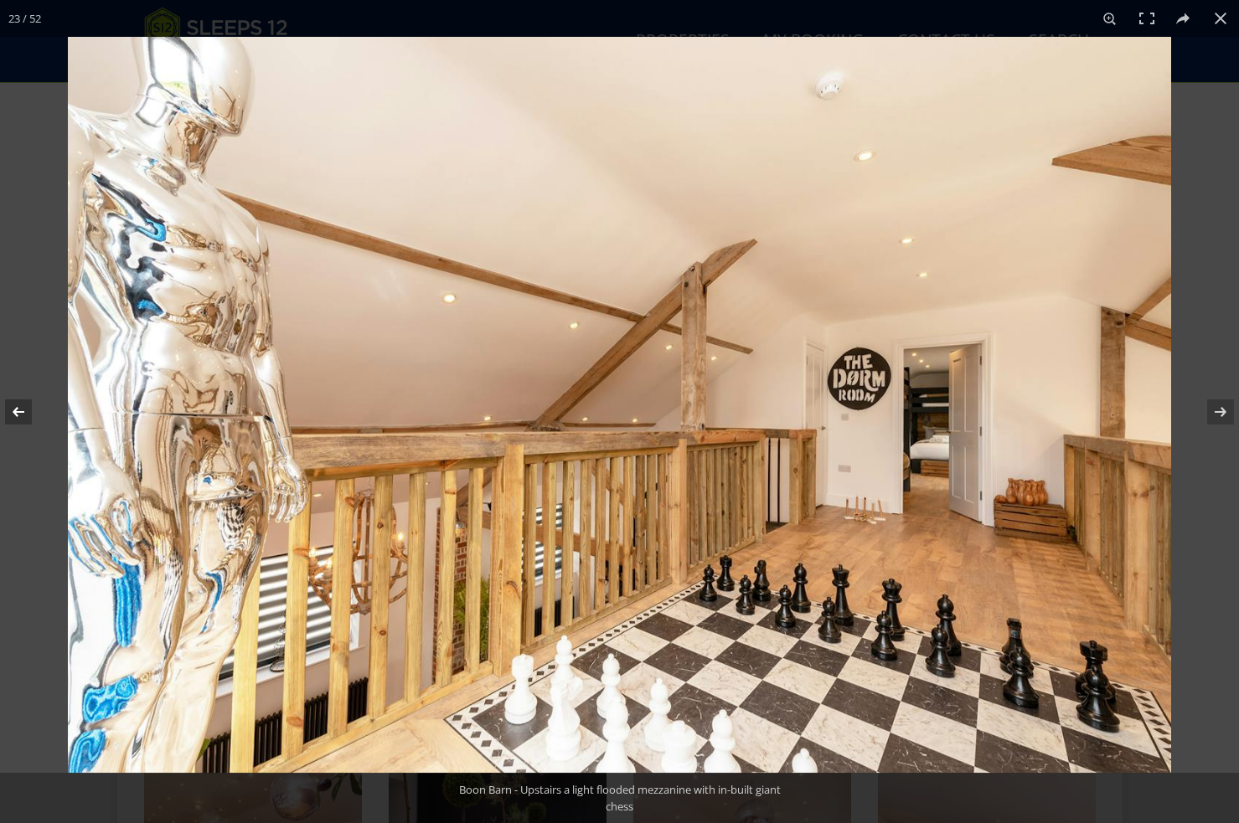
click at [25, 412] on button at bounding box center [29, 412] width 59 height 84
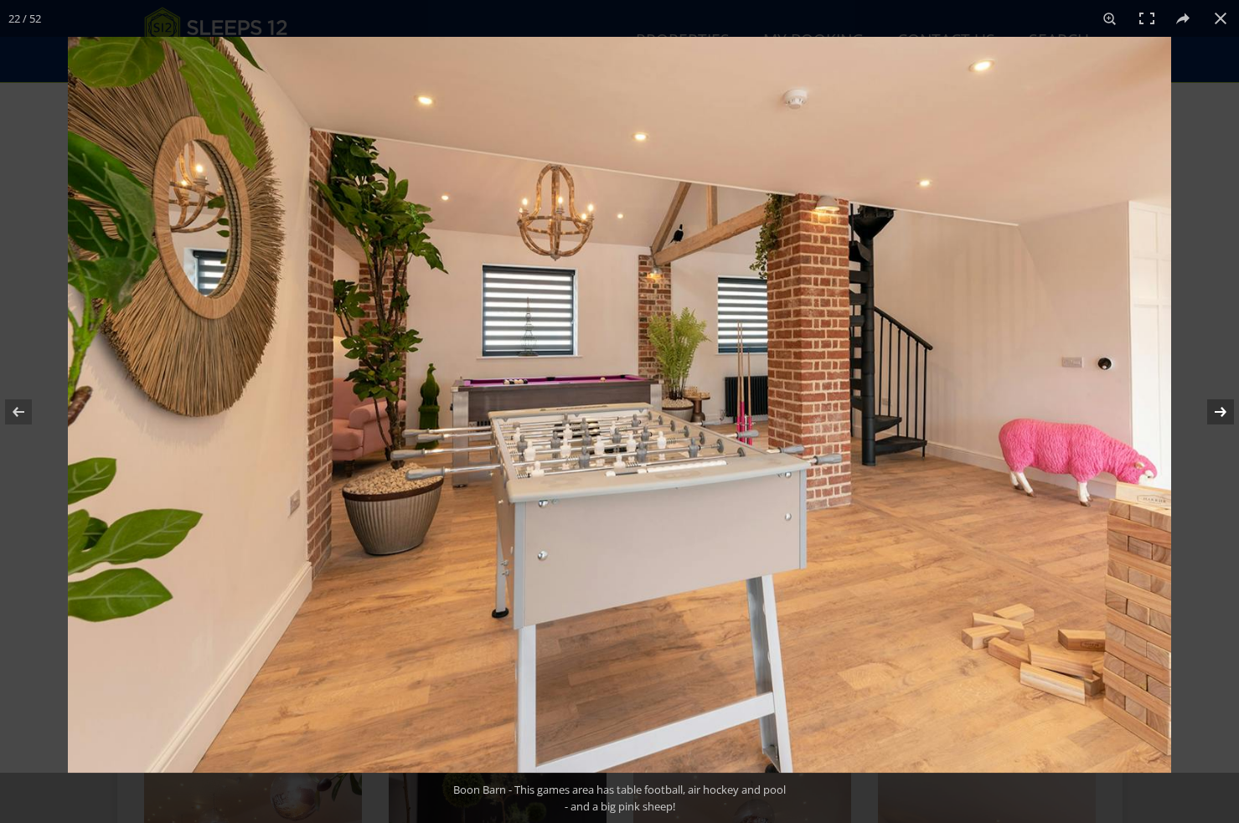
click at [1217, 413] on button at bounding box center [1209, 412] width 59 height 84
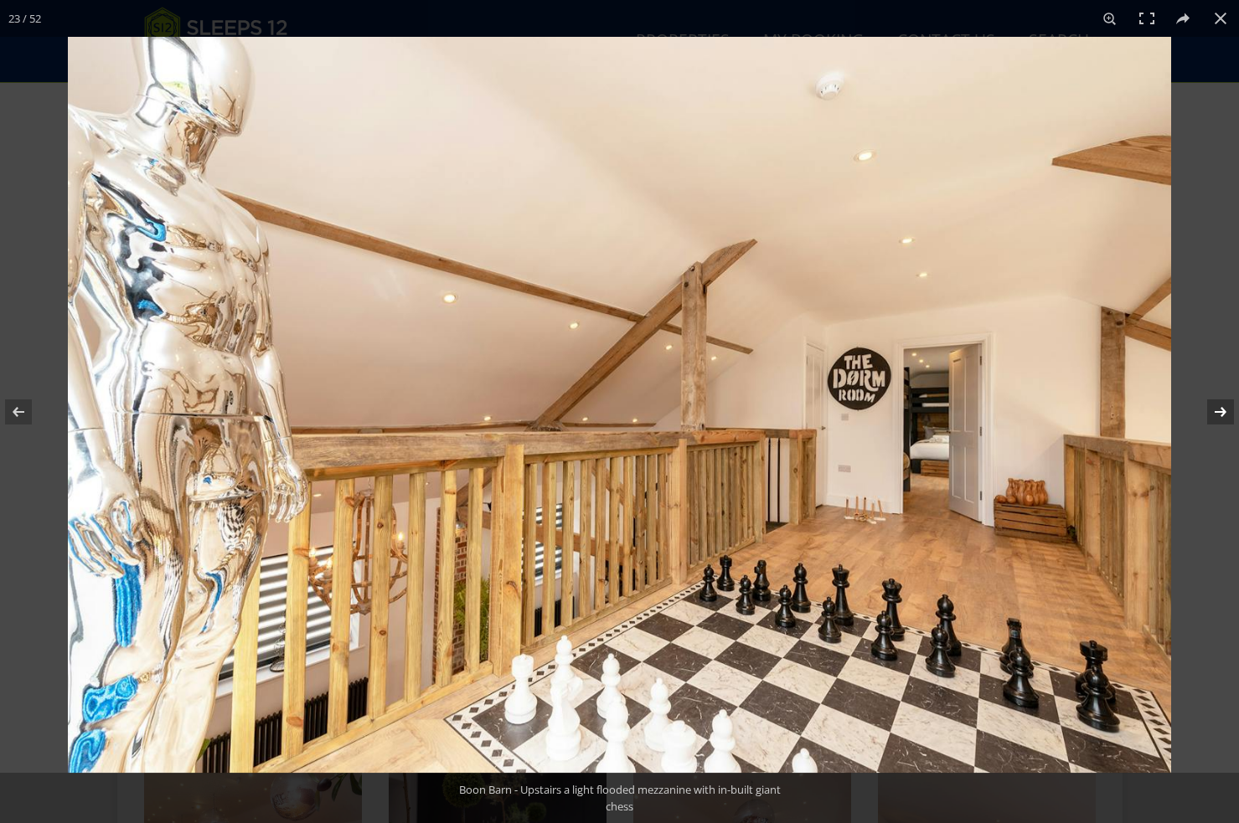
click at [1217, 413] on button at bounding box center [1209, 412] width 59 height 84
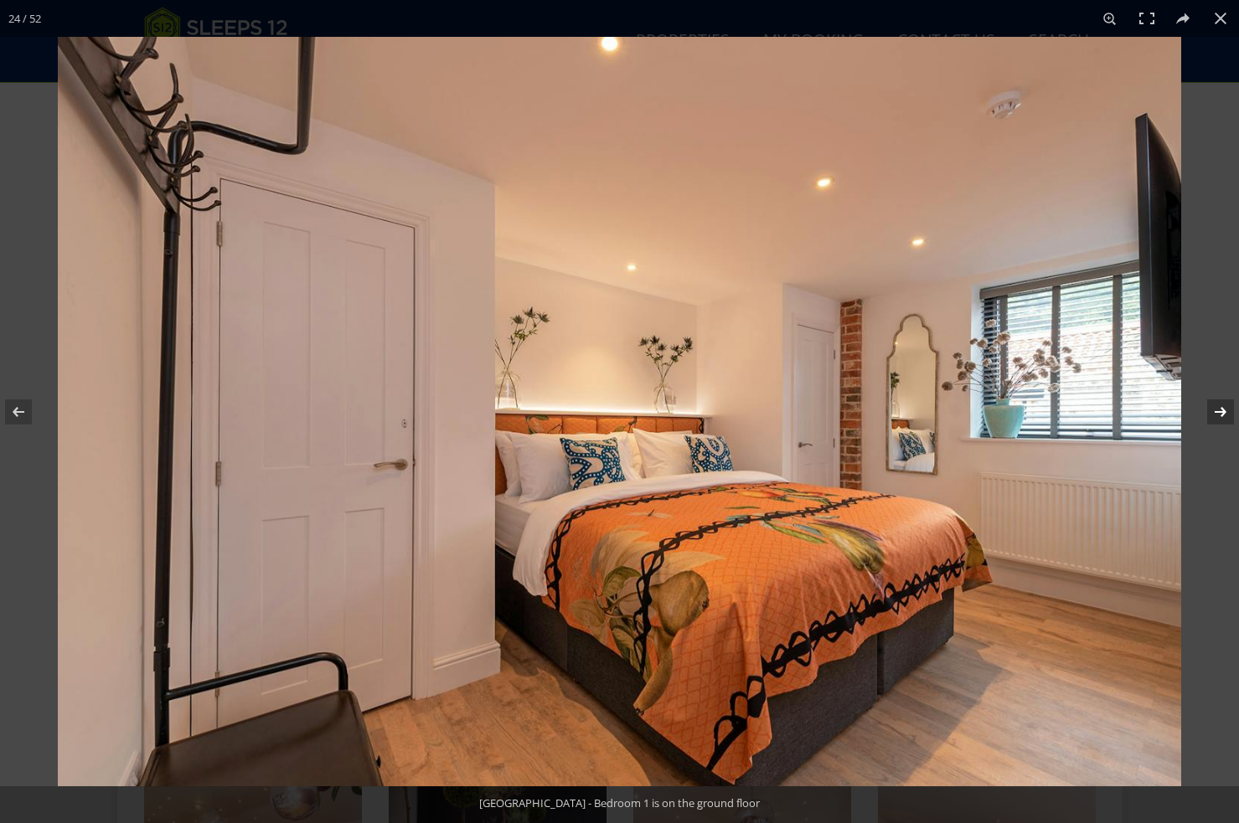
click at [1217, 413] on button at bounding box center [1209, 412] width 59 height 84
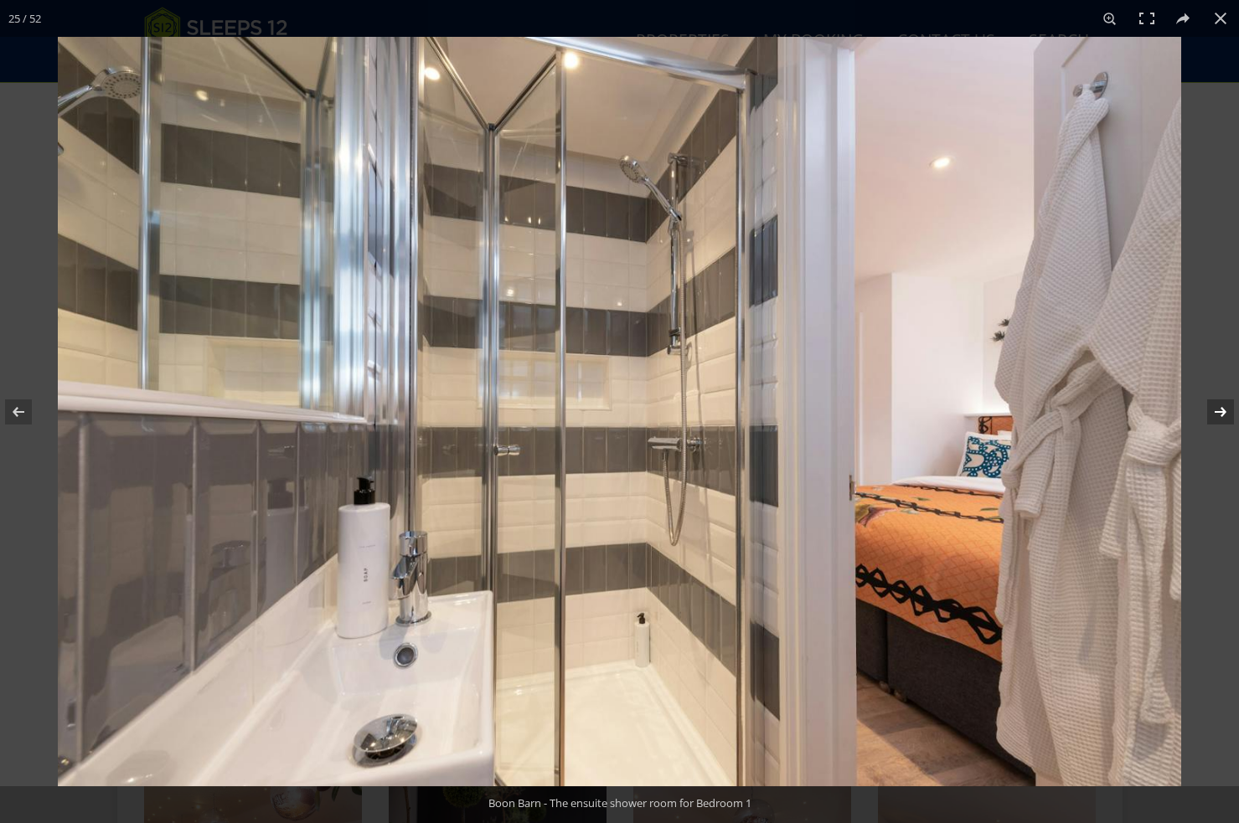
click at [1217, 413] on button at bounding box center [1209, 412] width 59 height 84
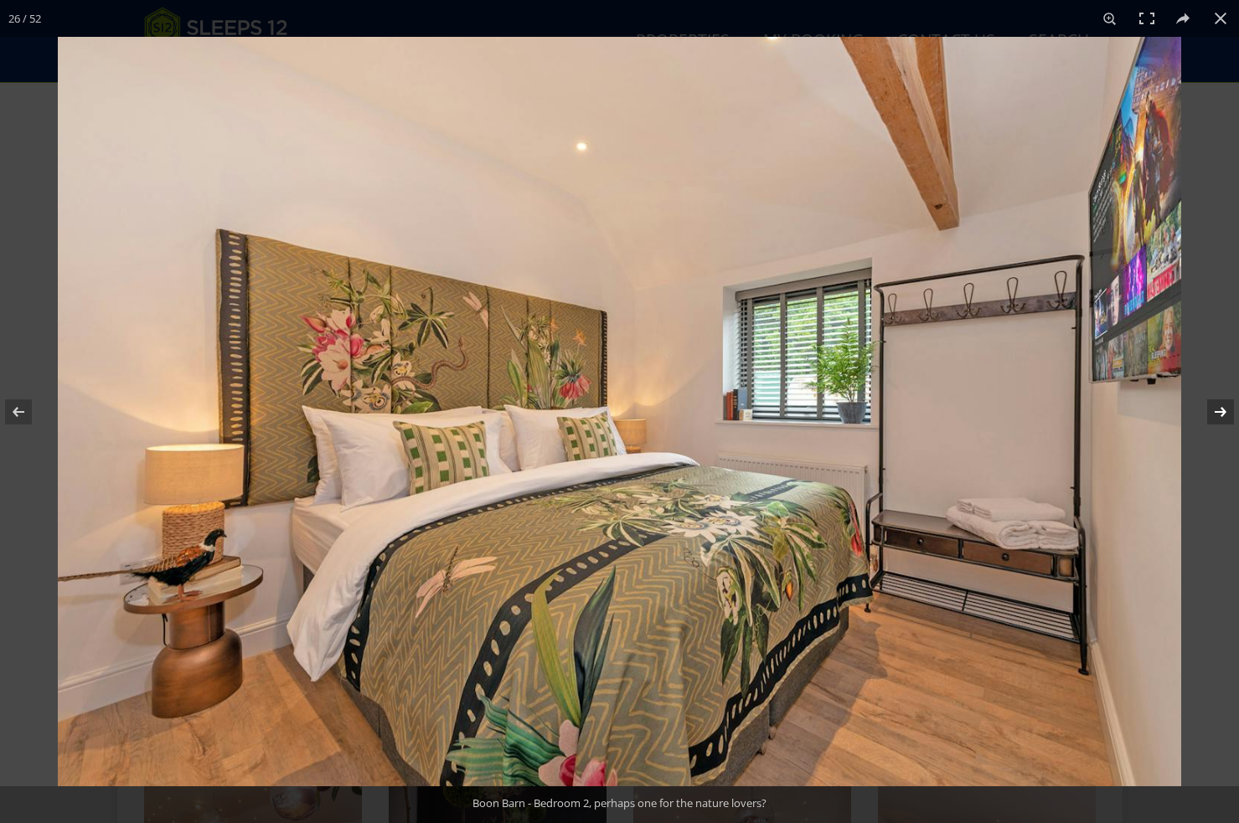
click at [1217, 413] on button at bounding box center [1209, 412] width 59 height 84
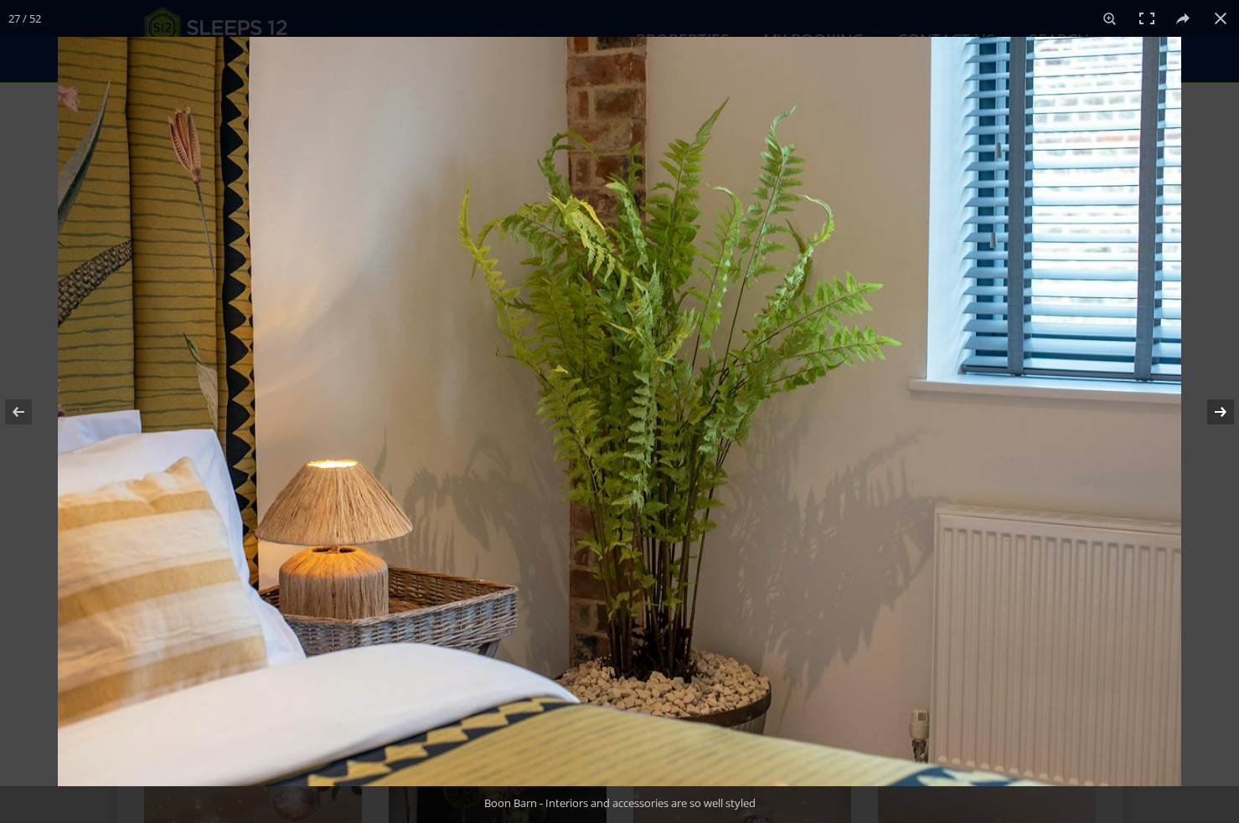
click at [1217, 413] on button at bounding box center [1209, 412] width 59 height 84
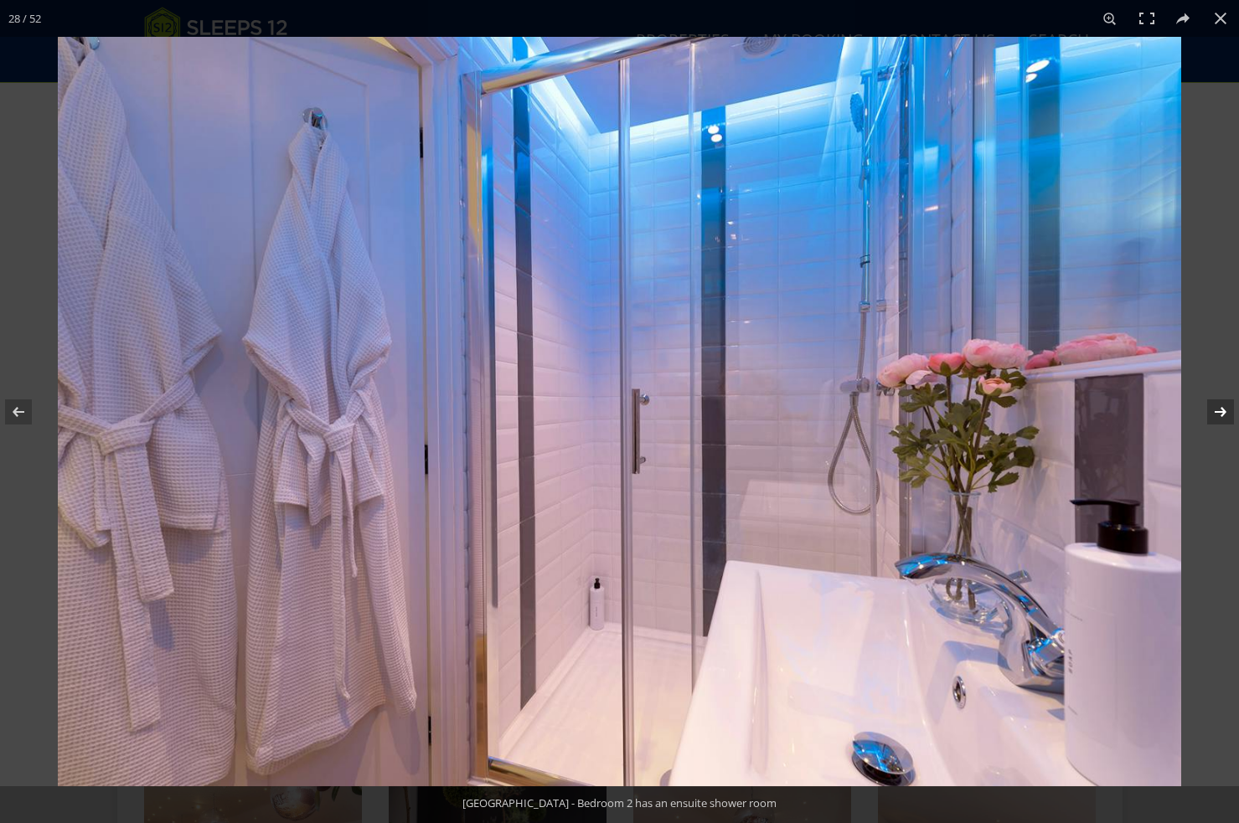
click at [1217, 413] on button at bounding box center [1209, 412] width 59 height 84
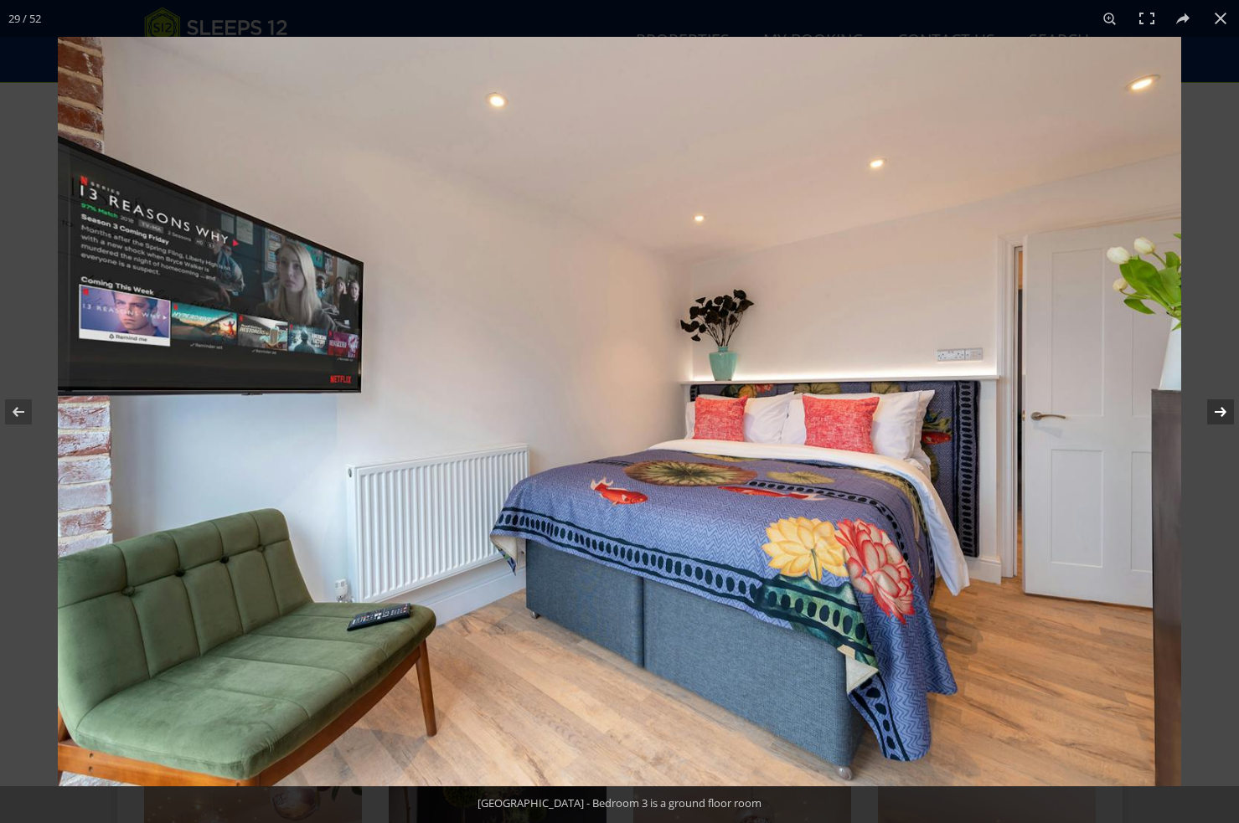
click at [1217, 413] on button at bounding box center [1209, 412] width 59 height 84
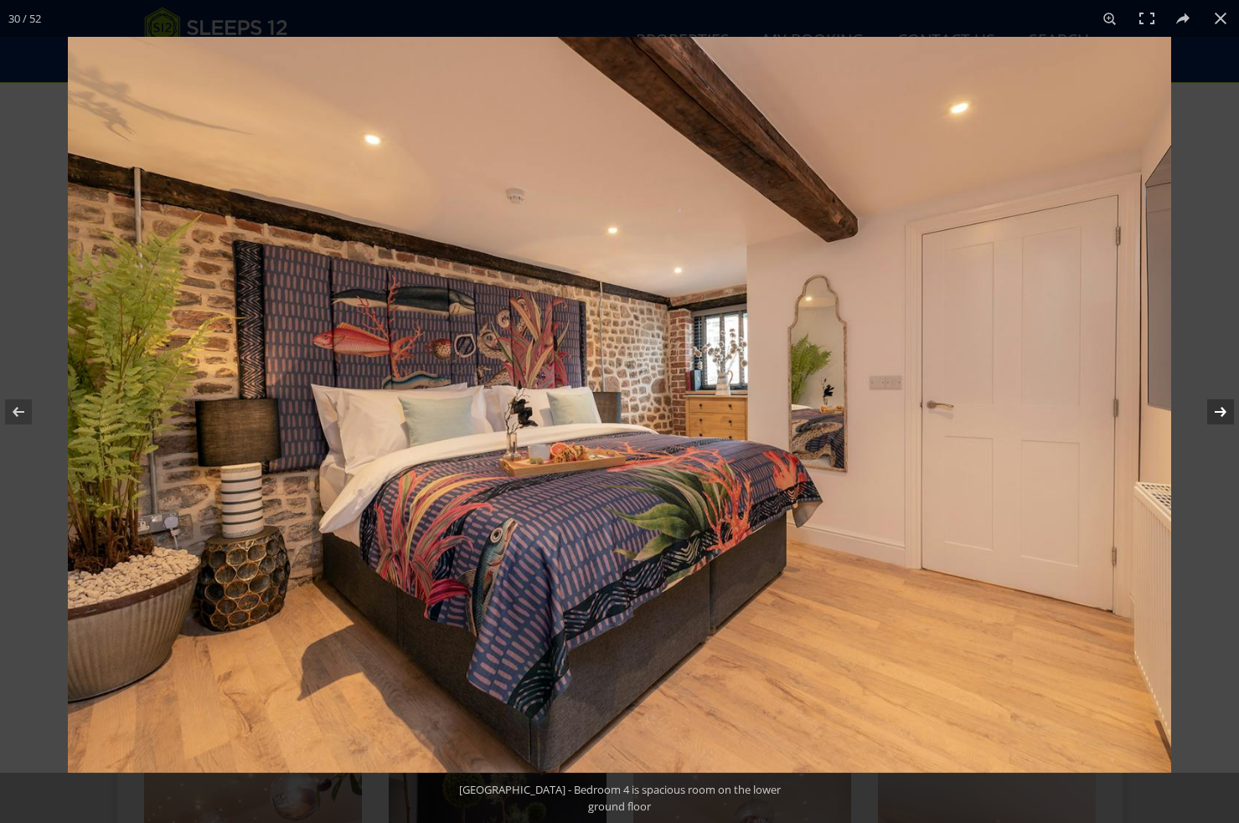
click at [1217, 413] on button at bounding box center [1209, 412] width 59 height 84
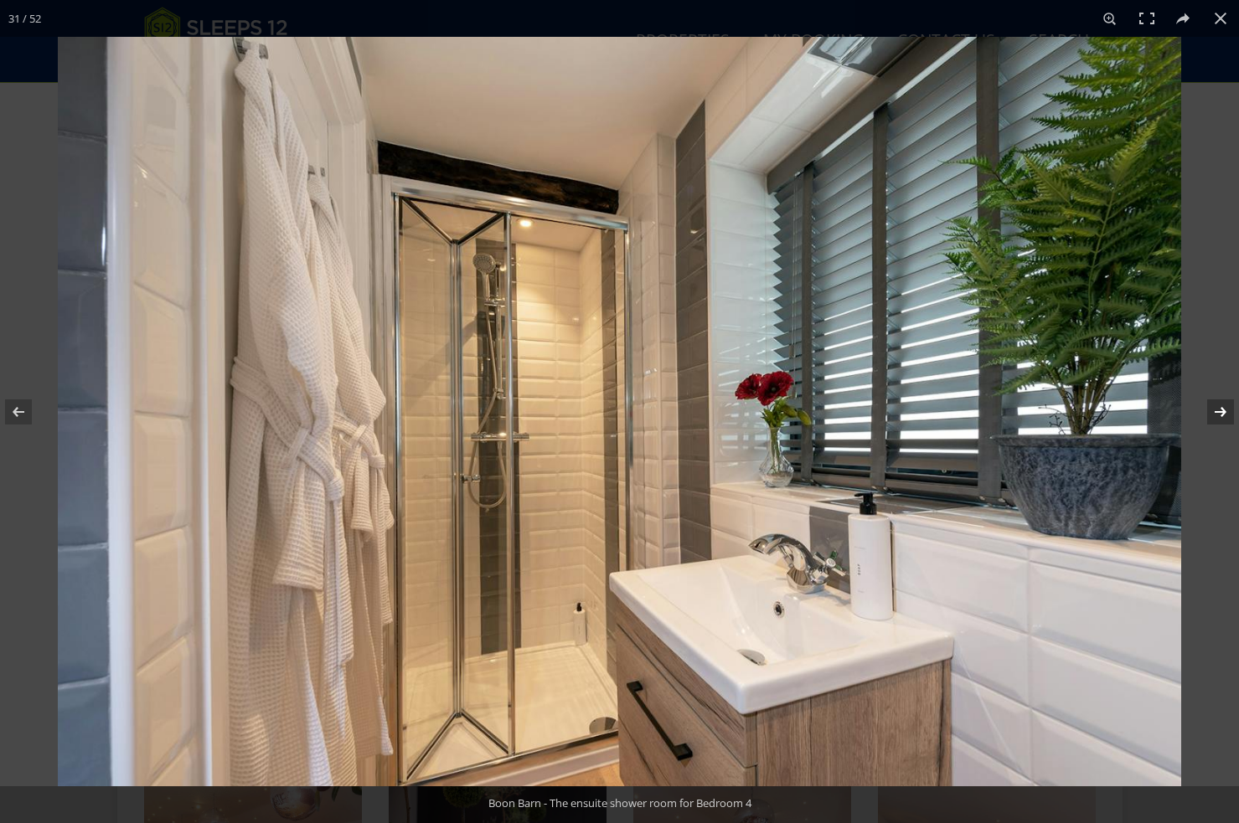
click at [1217, 413] on button at bounding box center [1209, 412] width 59 height 84
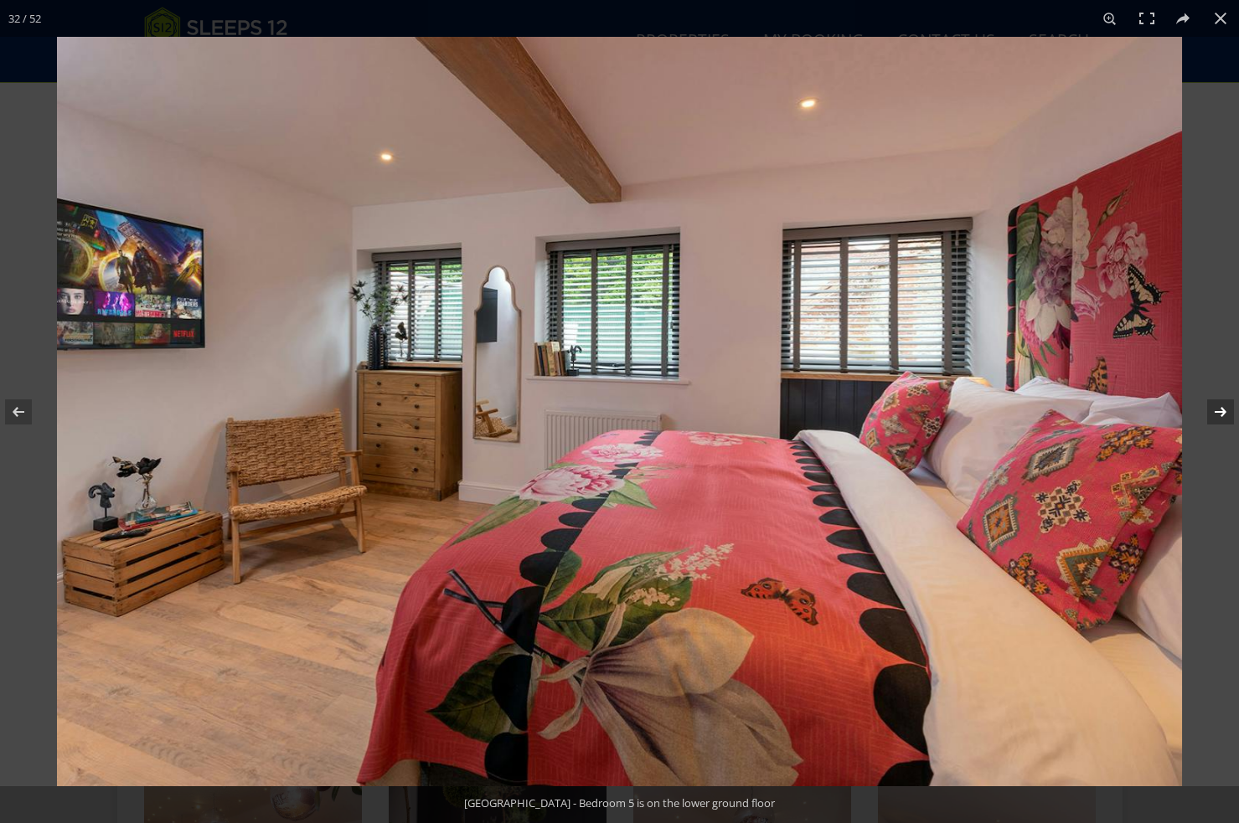
click at [1217, 413] on button at bounding box center [1209, 412] width 59 height 84
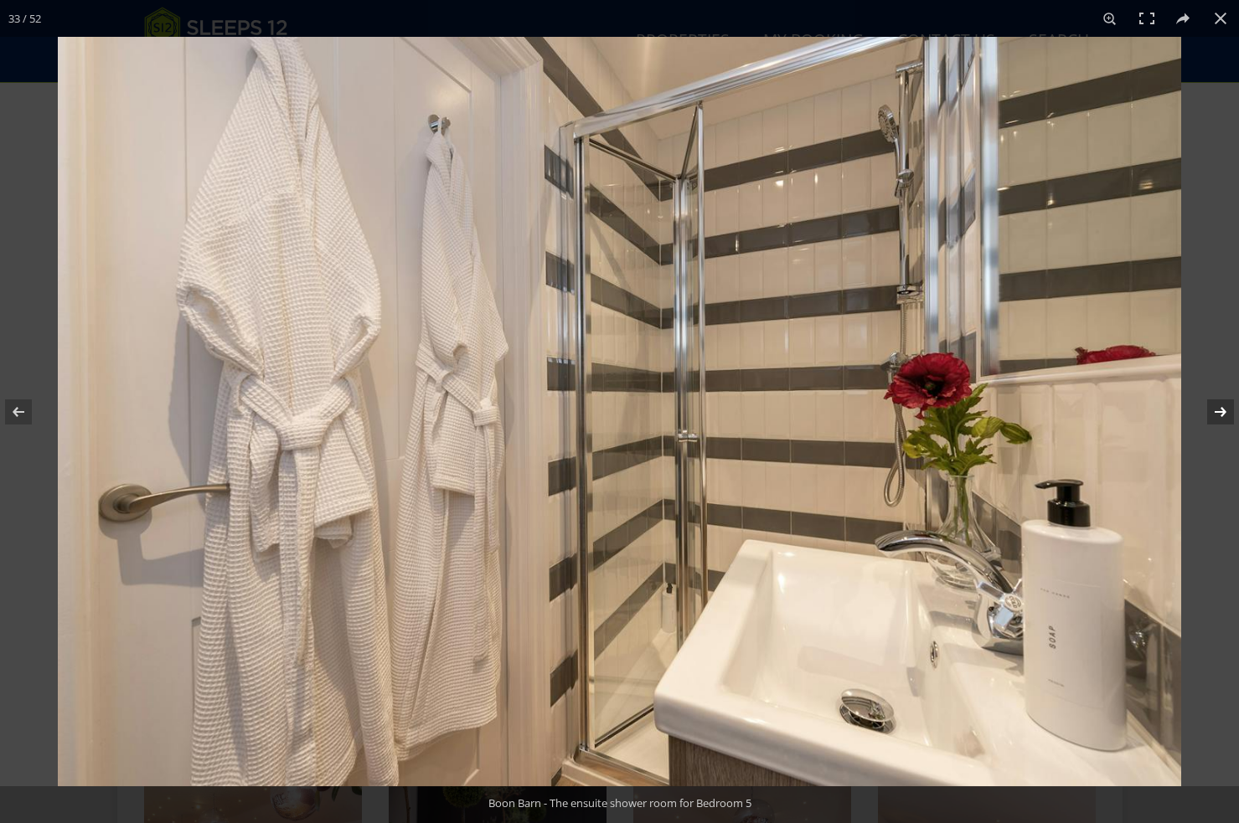
click at [1217, 413] on button at bounding box center [1209, 412] width 59 height 84
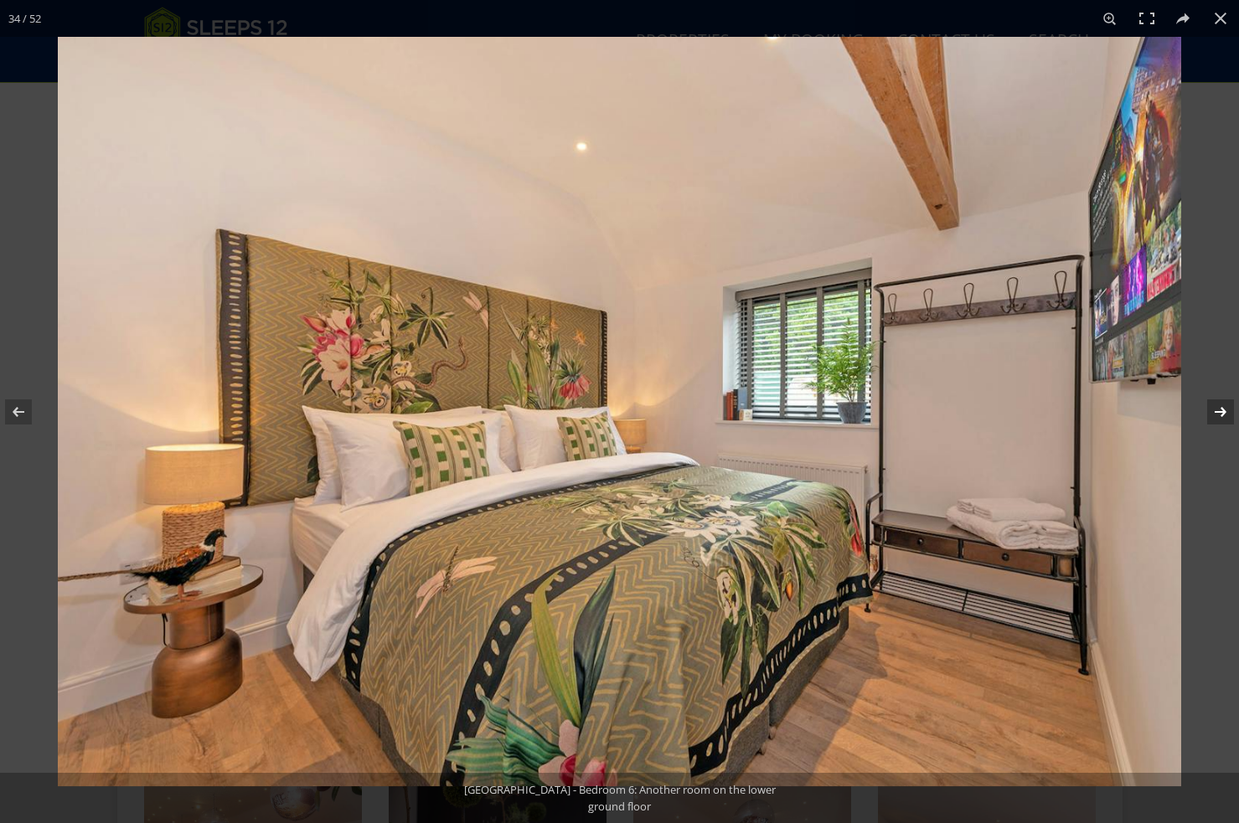
click at [1220, 412] on button at bounding box center [1209, 412] width 59 height 84
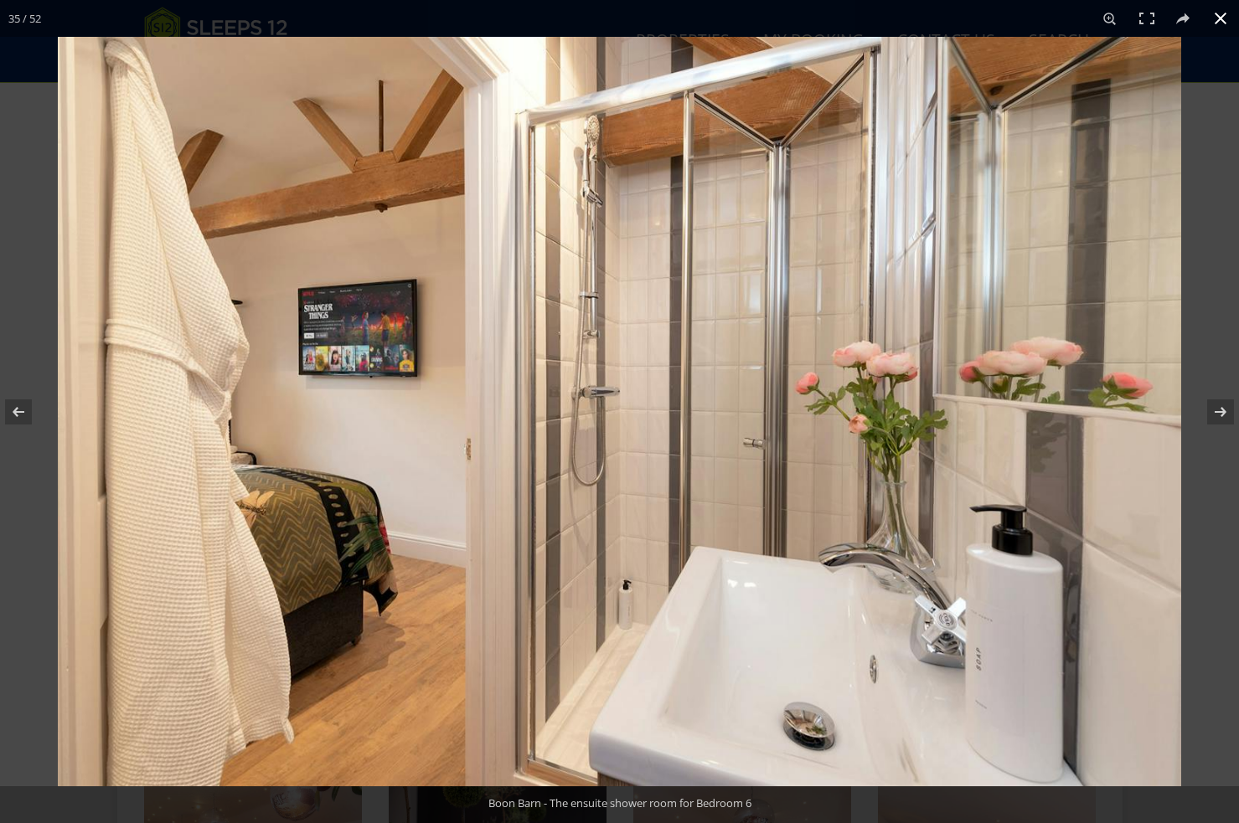
click at [1222, 16] on button at bounding box center [1220, 18] width 37 height 37
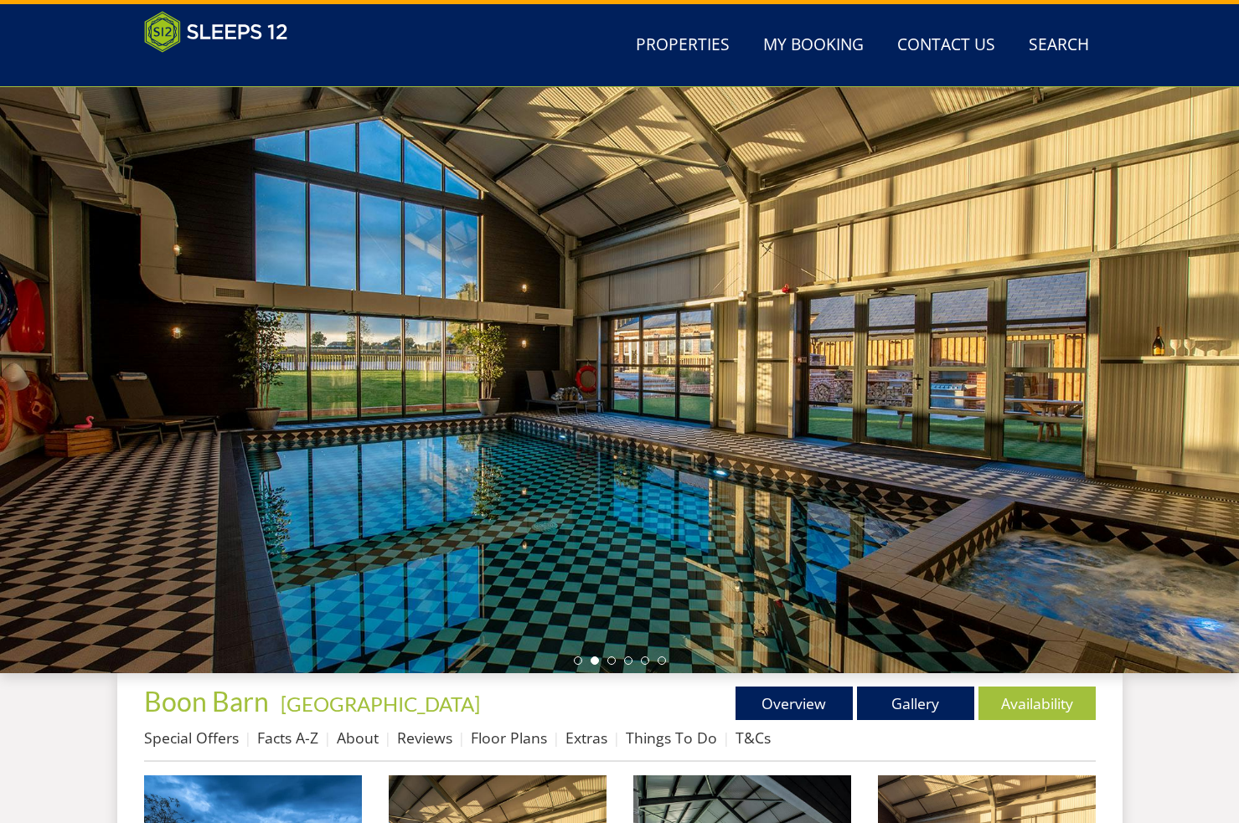
scroll to position [0, 0]
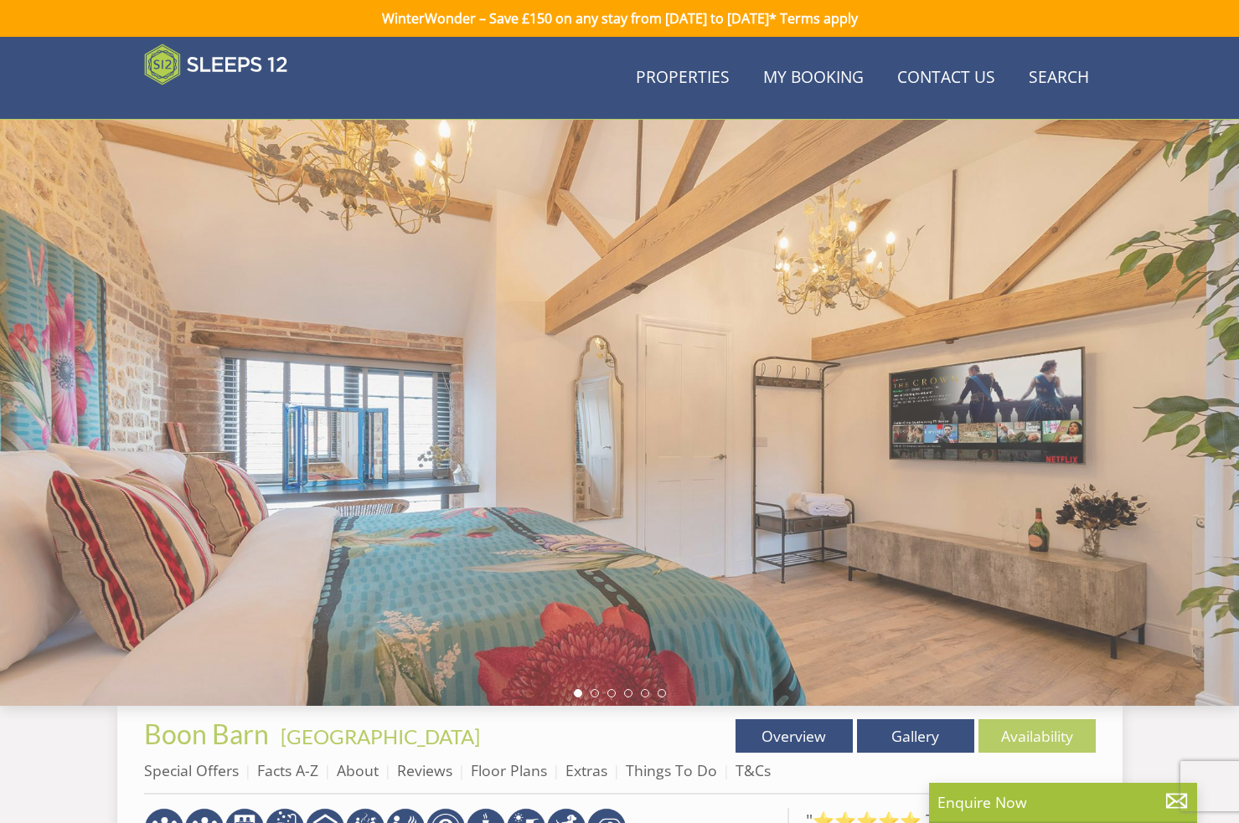
scroll to position [171, 0]
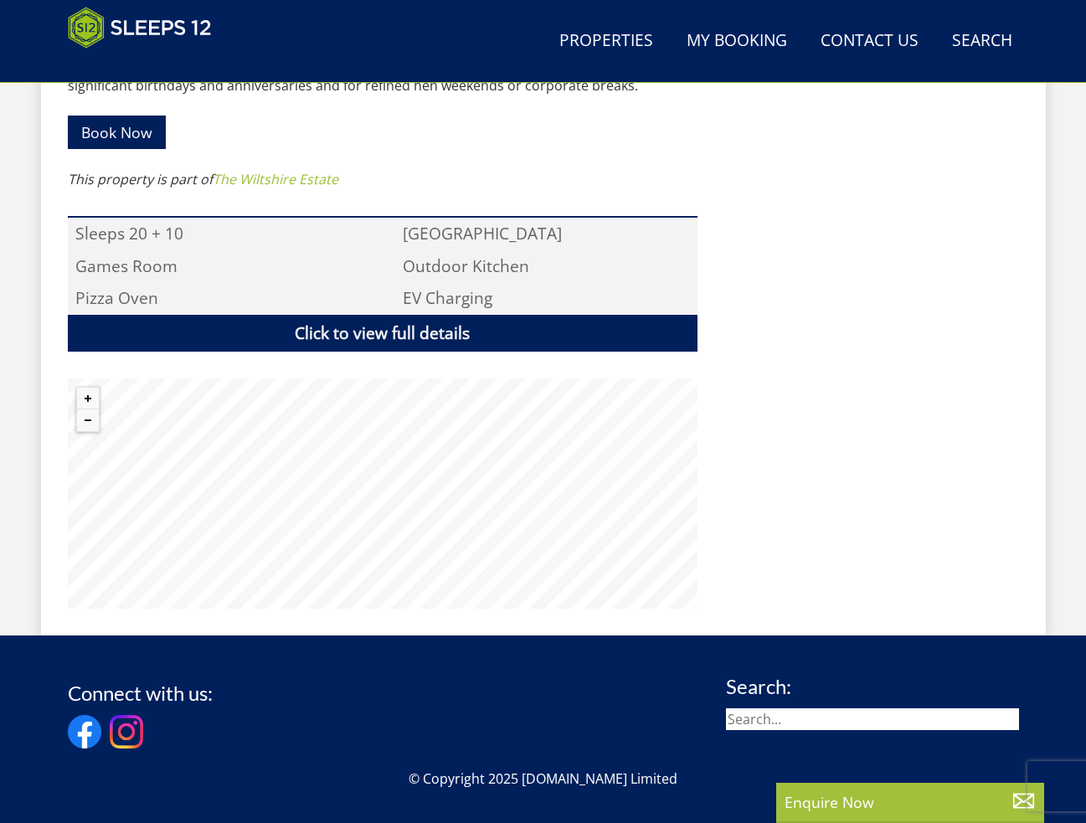
scroll to position [1095, 0]
